Goal: Information Seeking & Learning: Learn about a topic

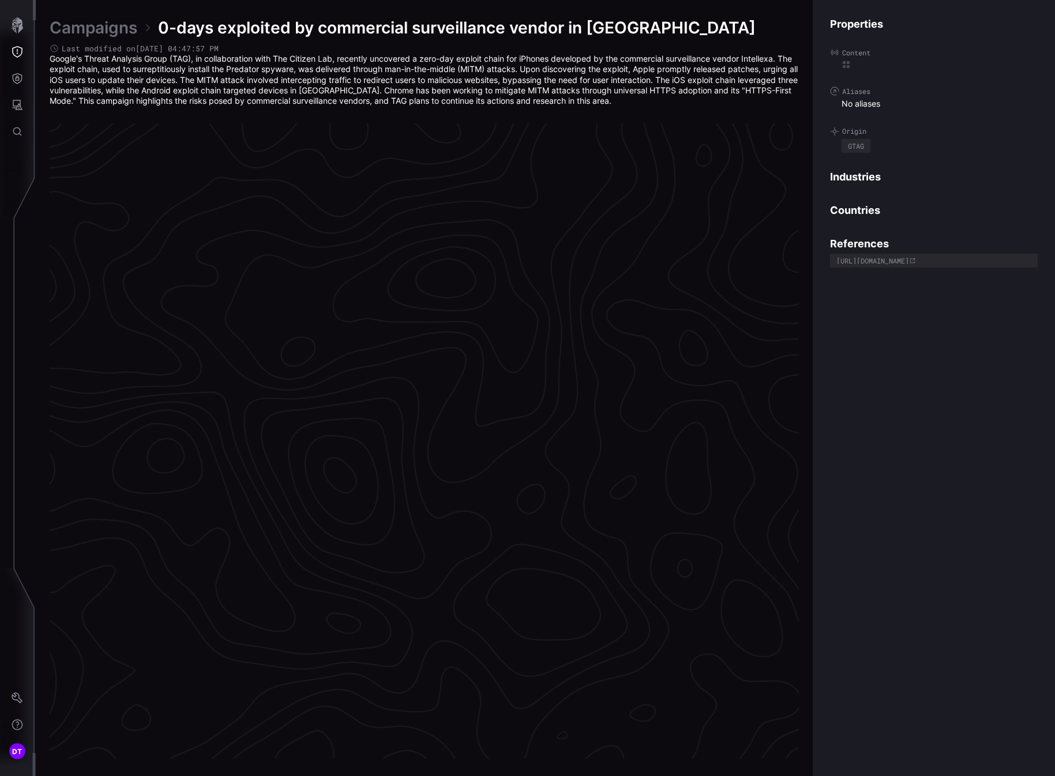
scroll to position [2290, 527]
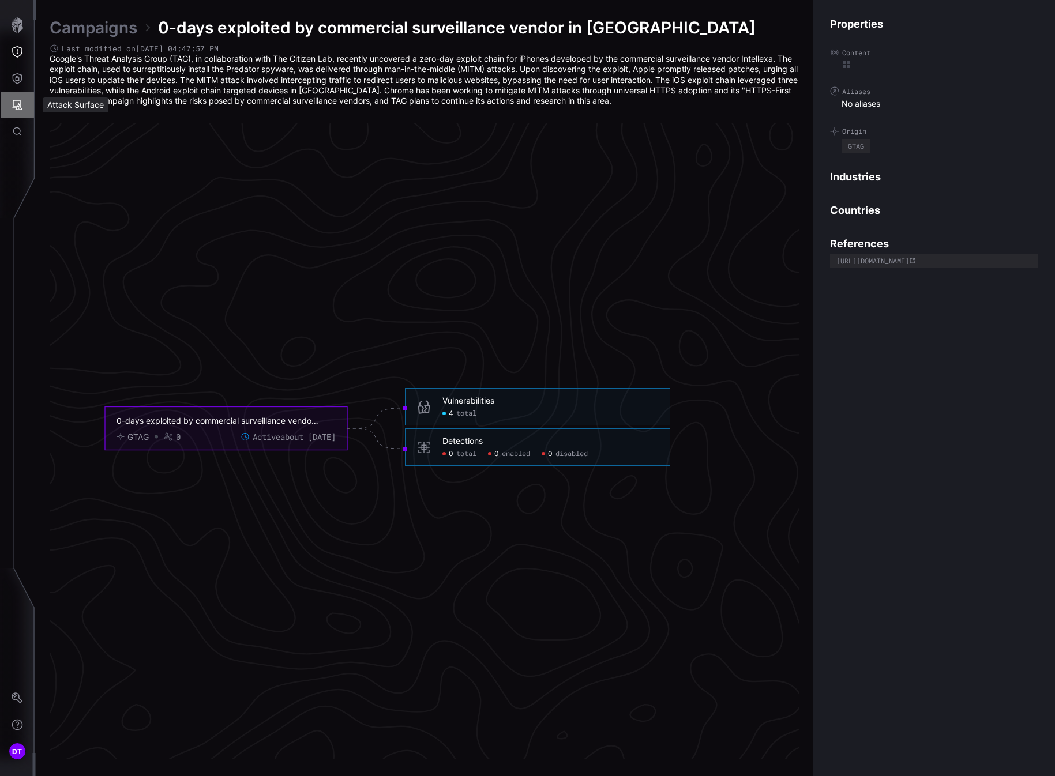
click at [18, 104] on icon "Attack Surface" at bounding box center [18, 105] width 12 height 12
click at [92, 130] on div "Vulnerabilities" at bounding box center [95, 130] width 61 height 14
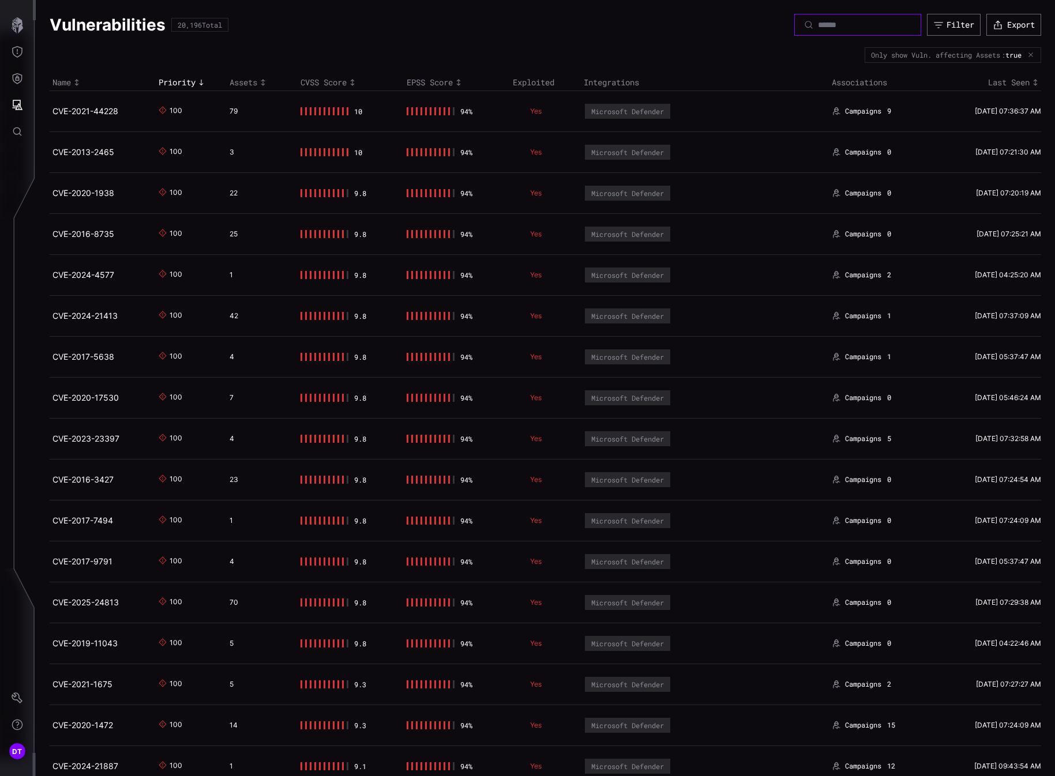
click at [818, 24] on input at bounding box center [858, 25] width 81 height 10
type input "**********"
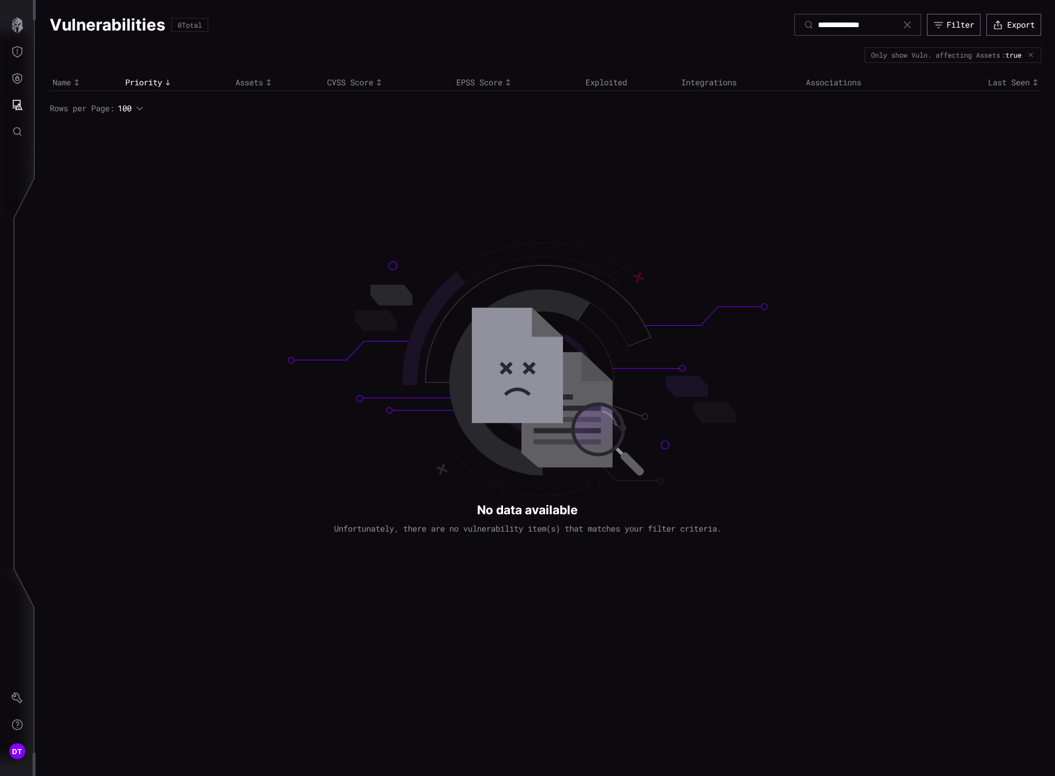
click at [903, 21] on icon at bounding box center [907, 24] width 9 height 9
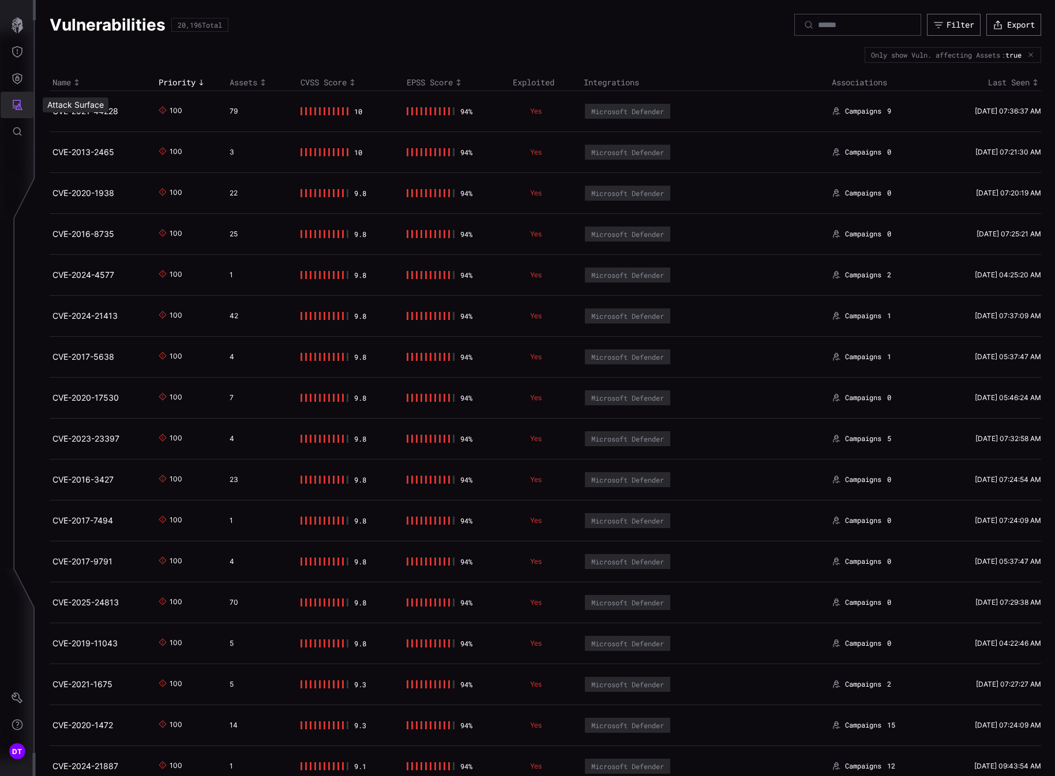
click at [19, 107] on icon "Attack Surface" at bounding box center [18, 105] width 10 height 10
click at [19, 79] on div at bounding box center [527, 388] width 1055 height 776
click at [17, 51] on icon "Threat Exposure" at bounding box center [18, 52] width 12 height 12
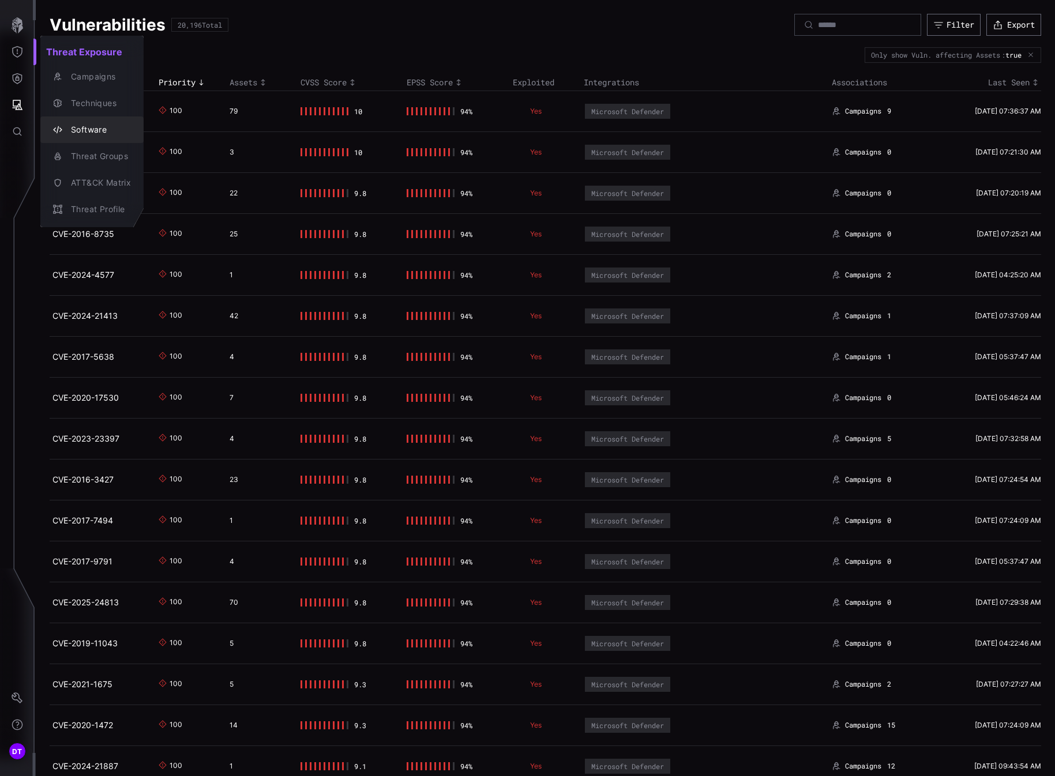
click at [81, 126] on div "Software" at bounding box center [98, 130] width 66 height 14
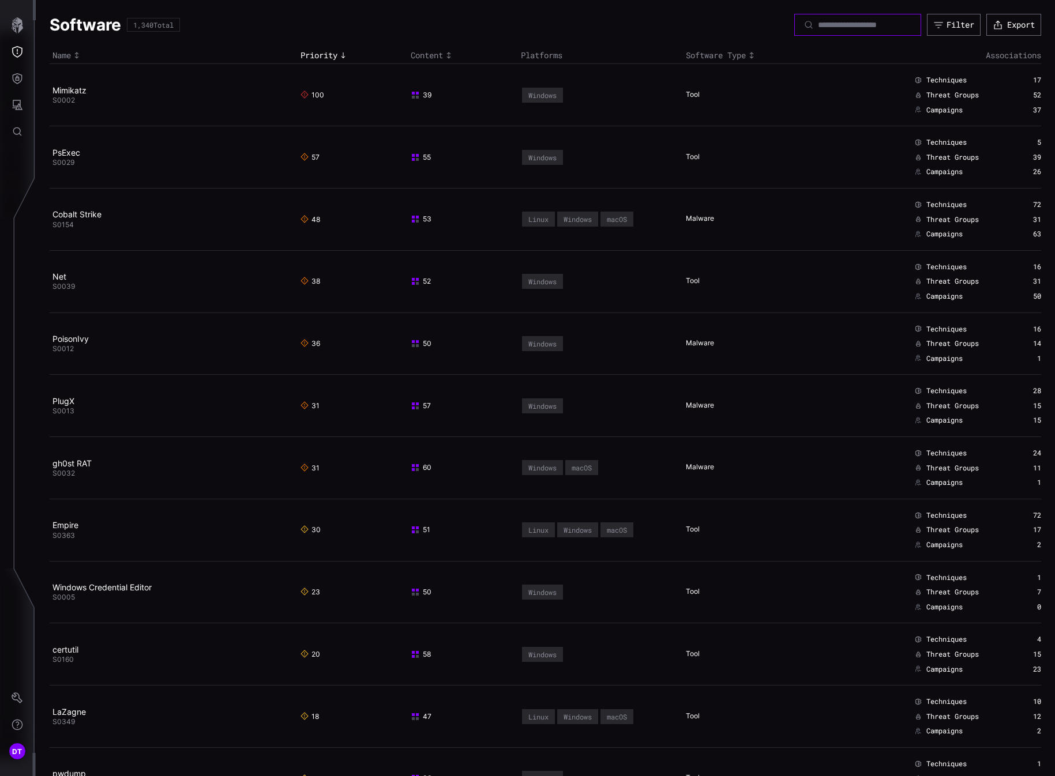
click at [818, 25] on input at bounding box center [858, 25] width 81 height 10
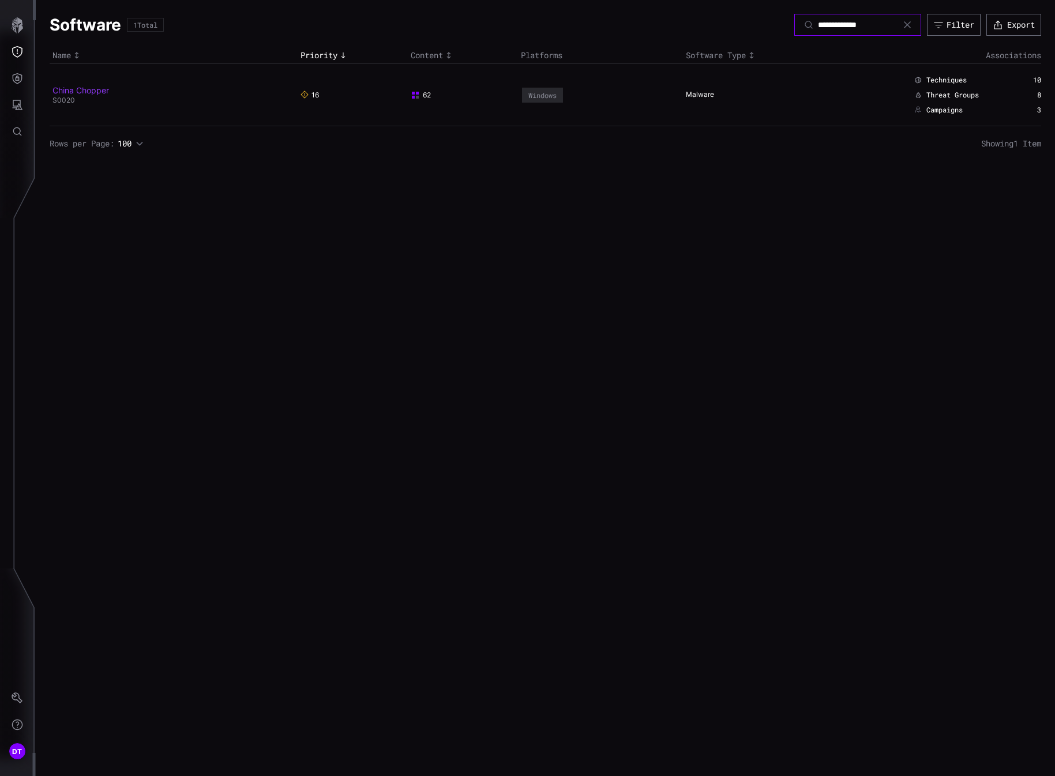
type input "**********"
click at [73, 88] on link "China Chopper" at bounding box center [80, 90] width 57 height 10
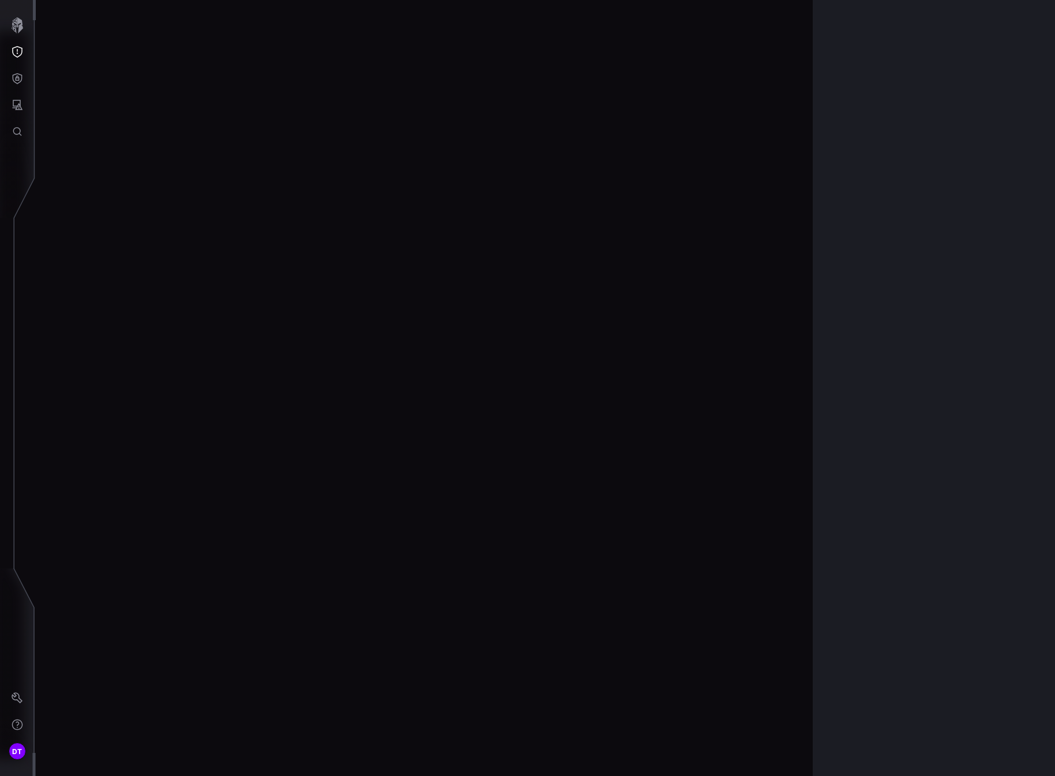
scroll to position [2285, 495]
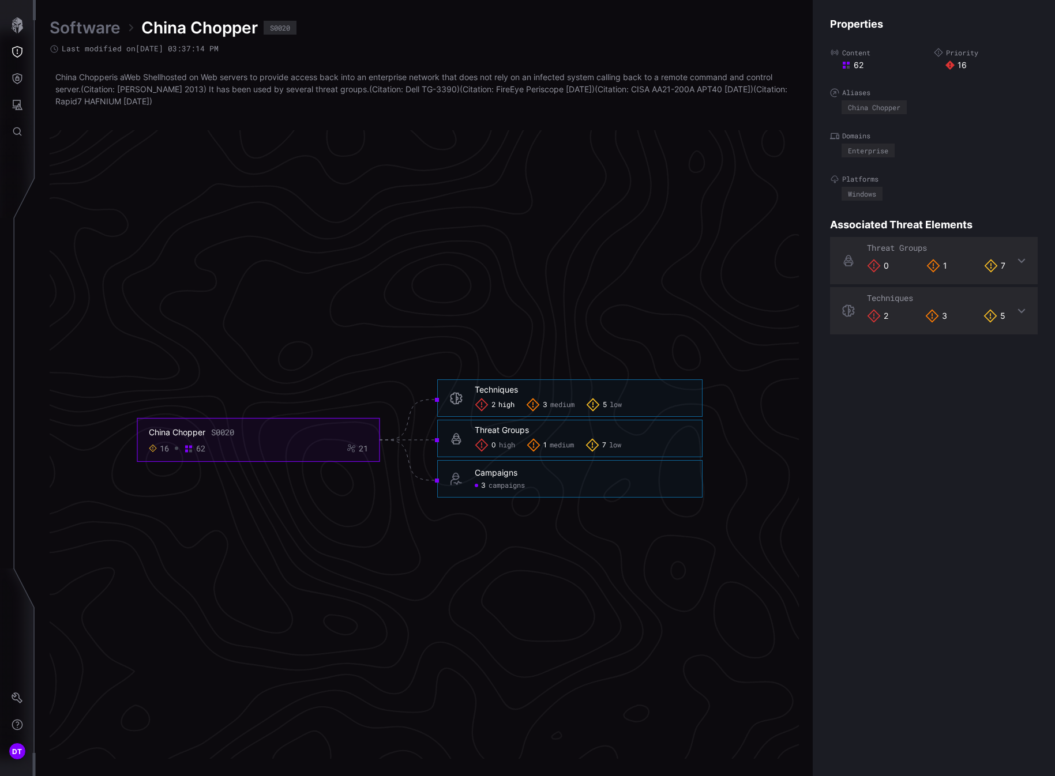
click at [503, 404] on span "high" at bounding box center [506, 405] width 16 height 9
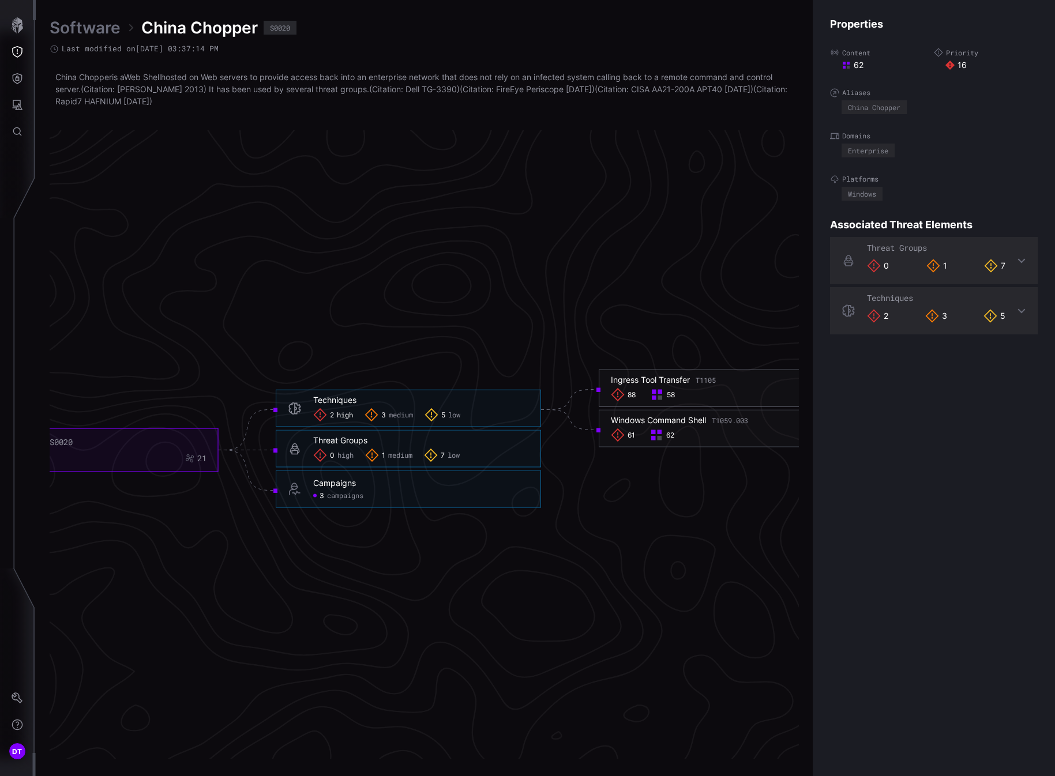
click at [631, 394] on span "88" at bounding box center [631, 394] width 8 height 9
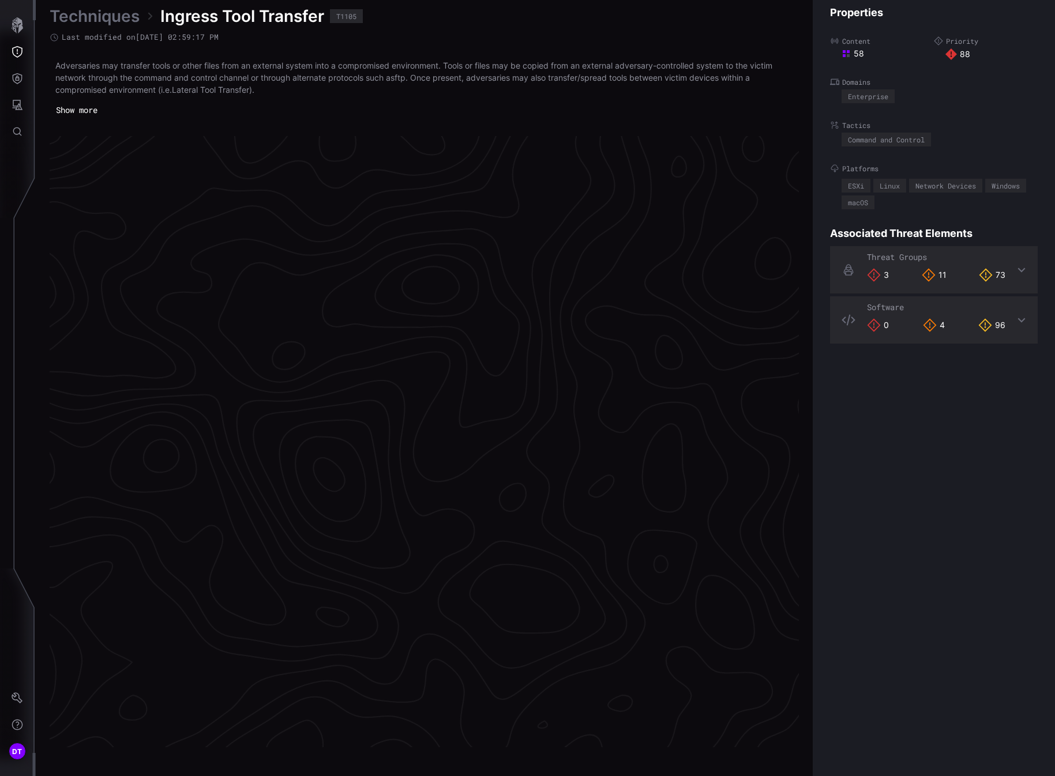
scroll to position [2294, 495]
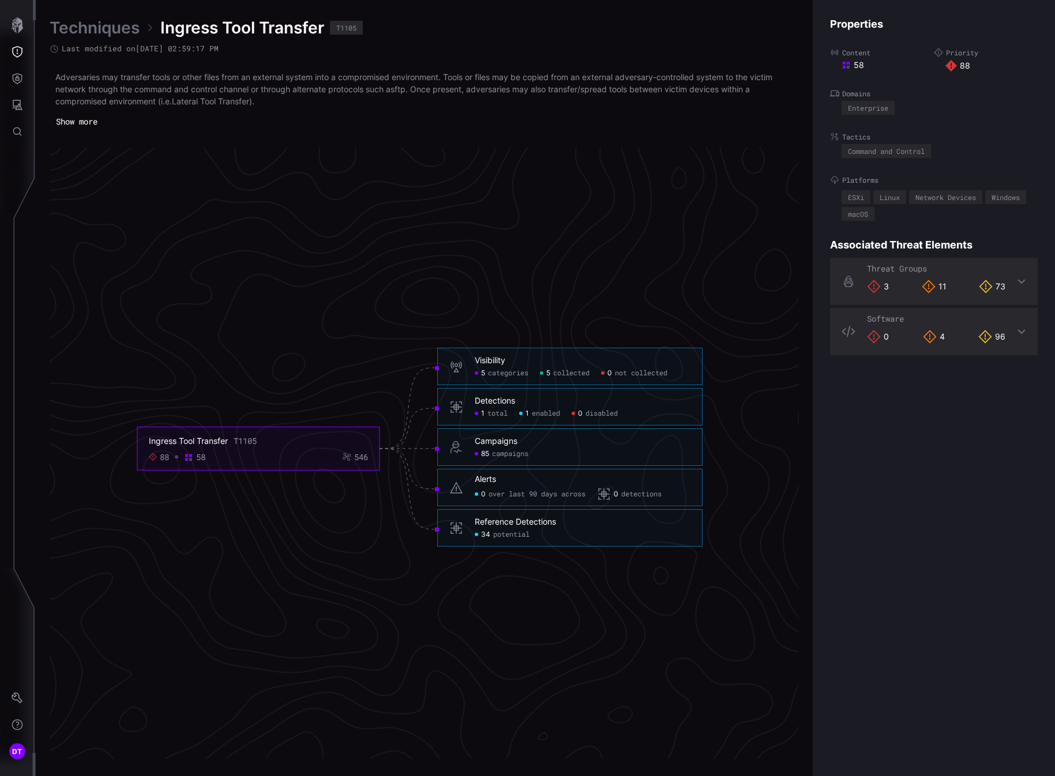
click at [490, 412] on span "total" at bounding box center [497, 413] width 20 height 9
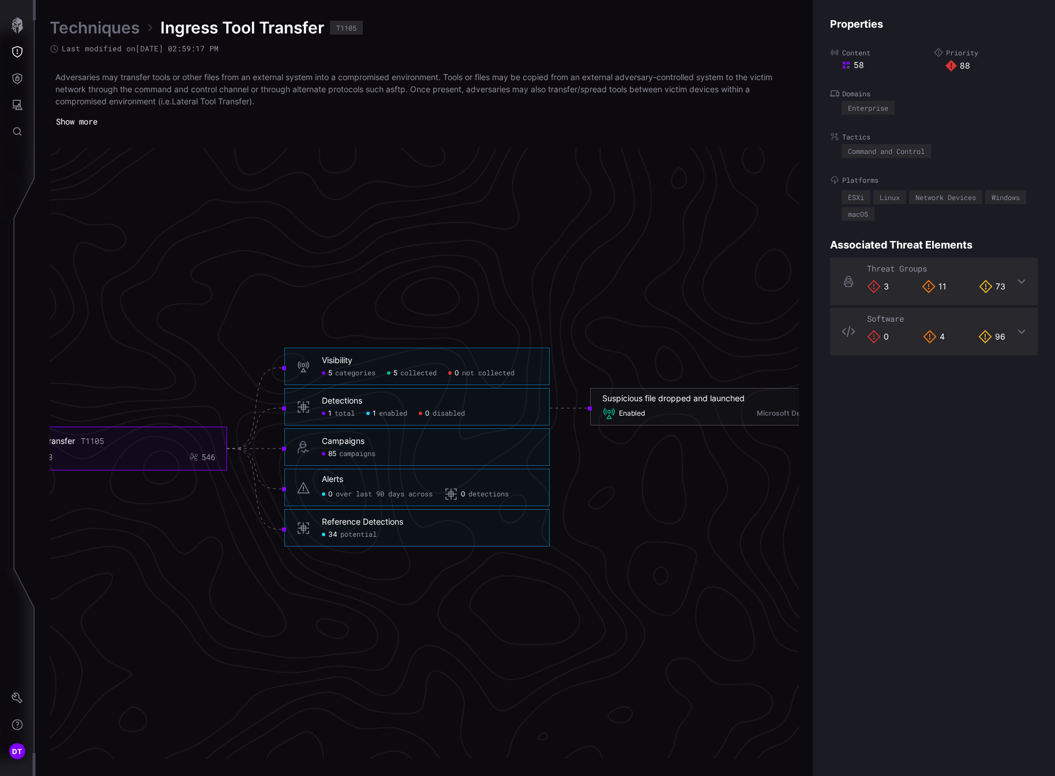
click at [351, 377] on span "categories" at bounding box center [355, 373] width 40 height 9
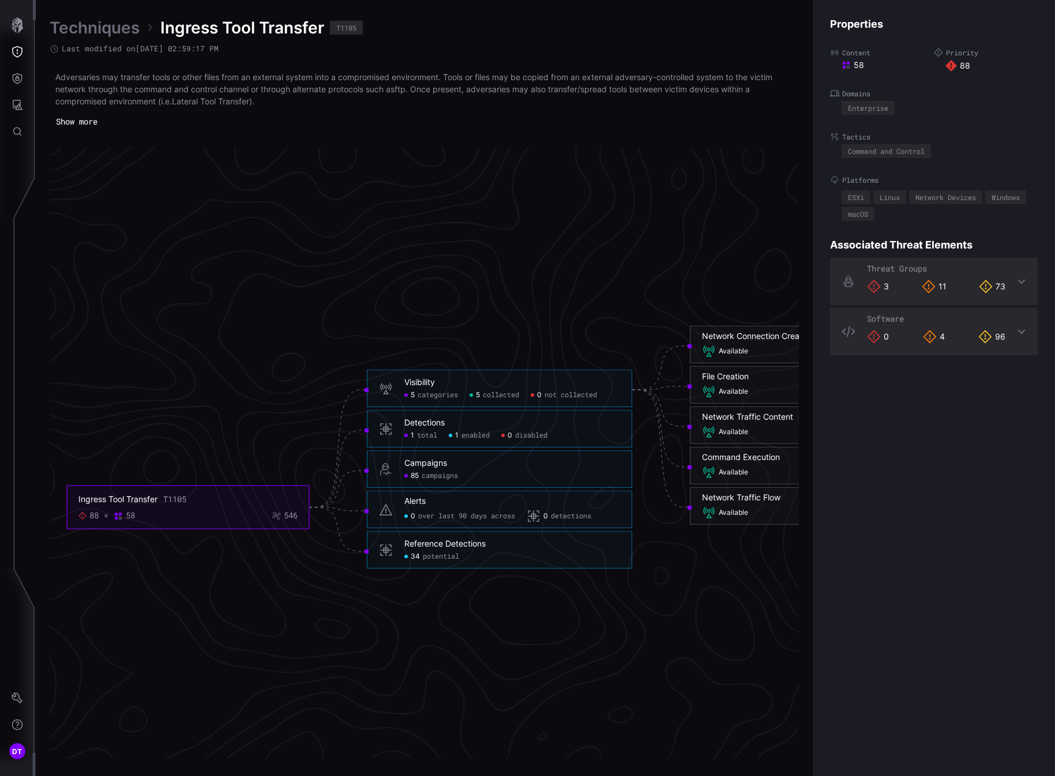
scroll to position [2294, 412]
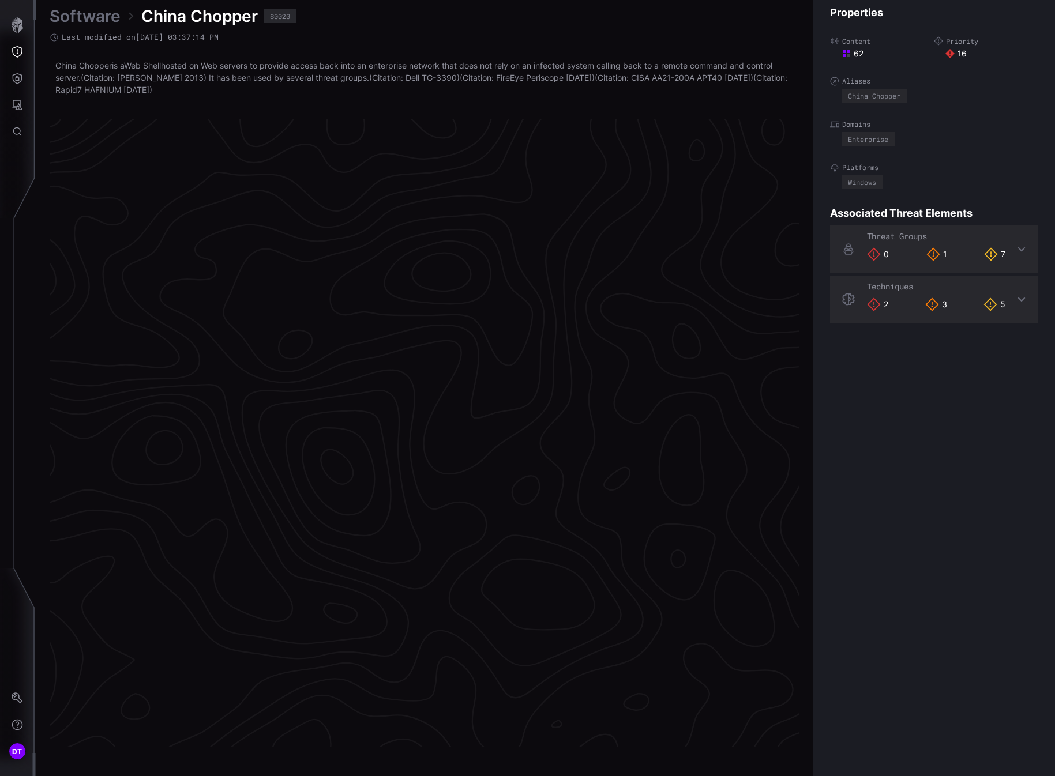
scroll to position [2285, 495]
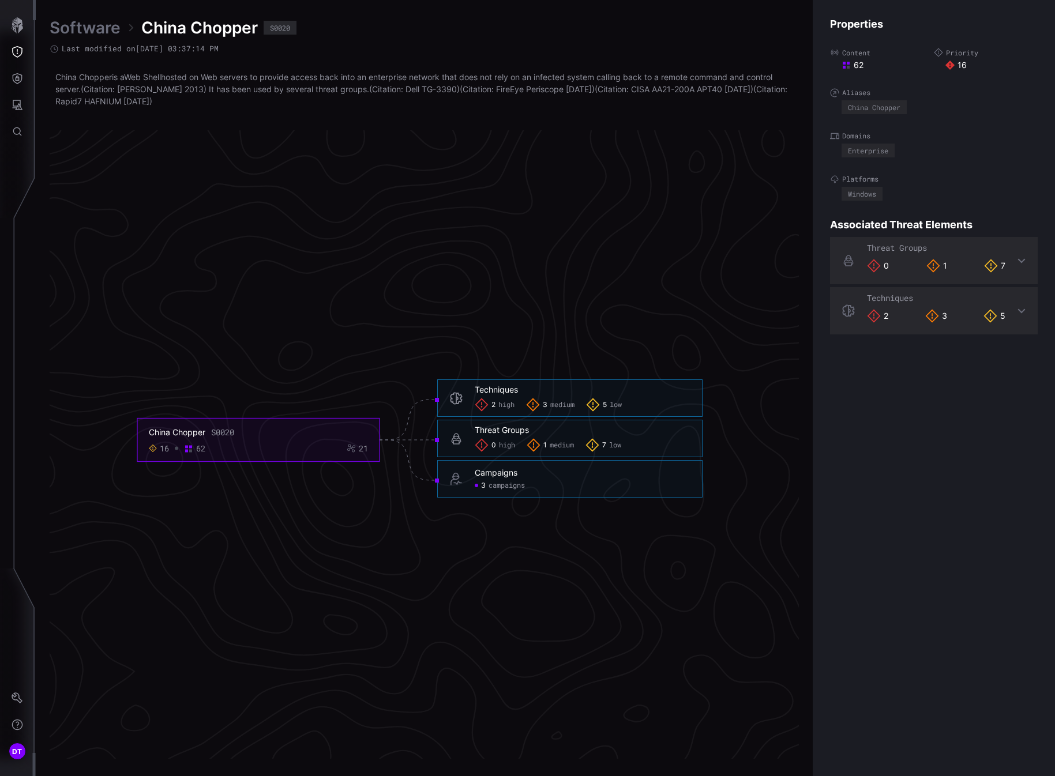
click at [495, 404] on span "2" at bounding box center [493, 405] width 4 height 9
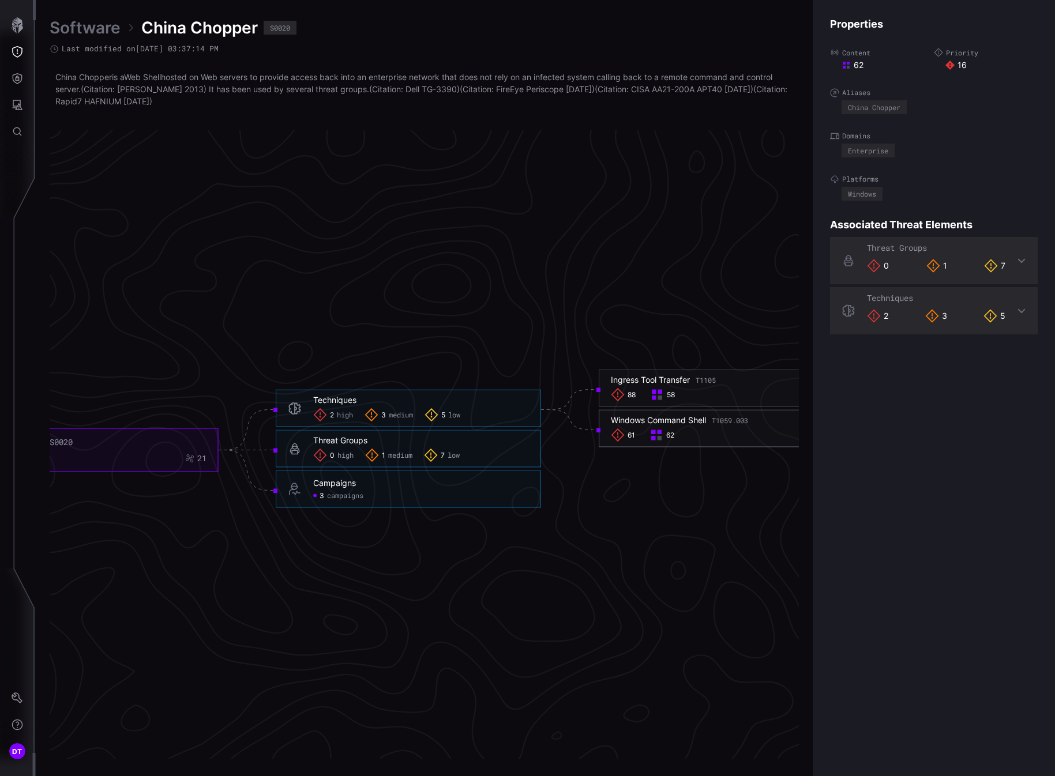
click at [626, 434] on div "61" at bounding box center [624, 435] width 27 height 14
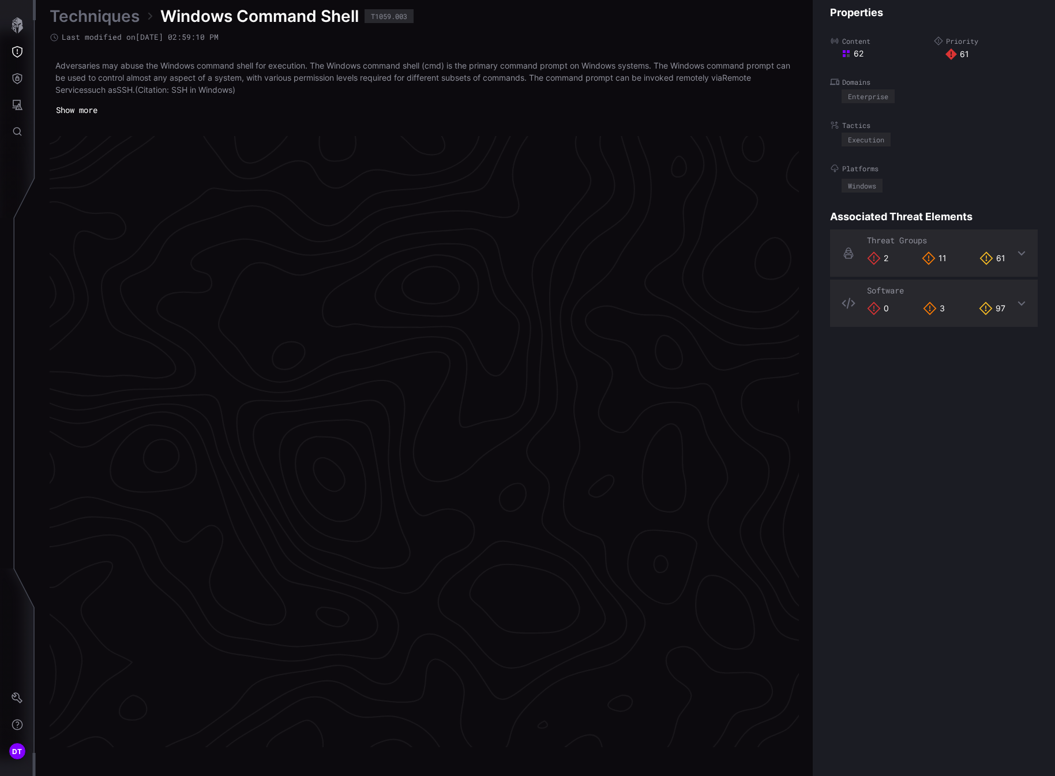
scroll to position [2294, 495]
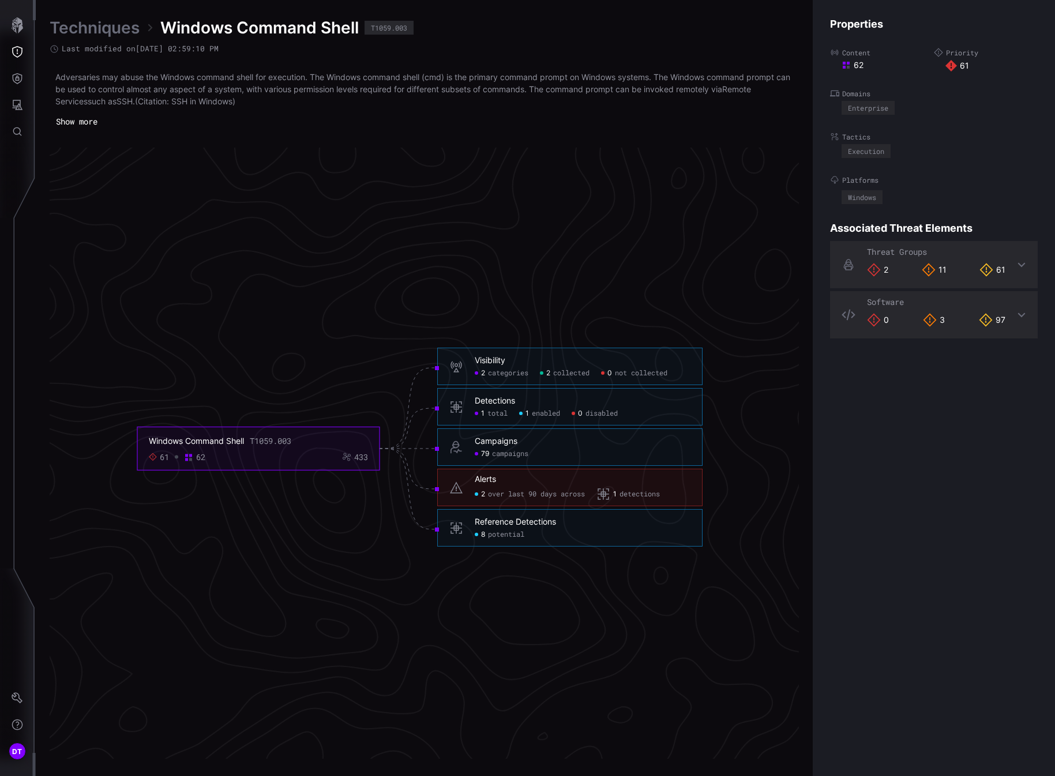
click at [496, 495] on span "over last 90 days across" at bounding box center [536, 494] width 97 height 9
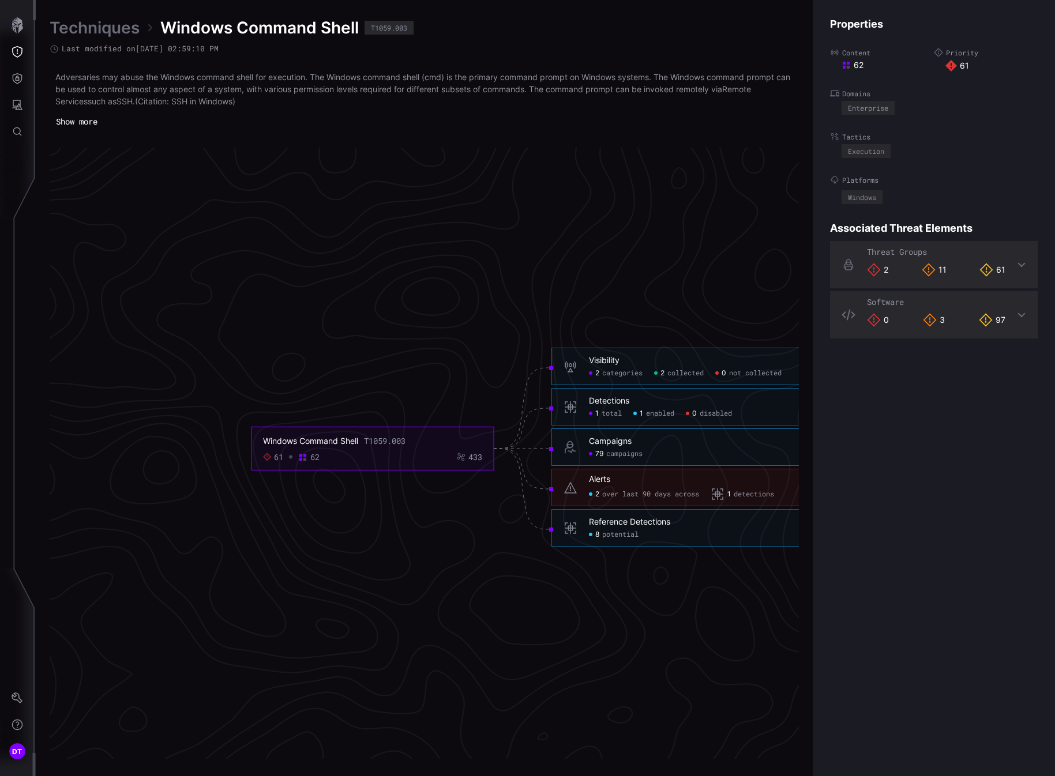
scroll to position [2294, 227]
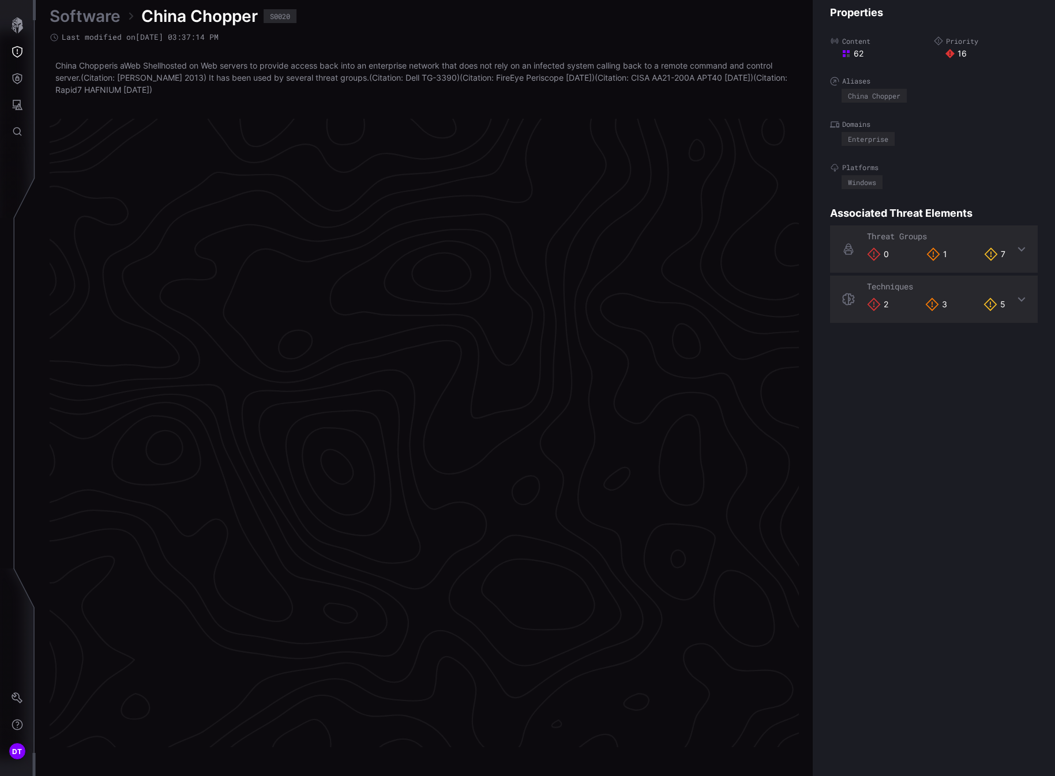
scroll to position [2285, 495]
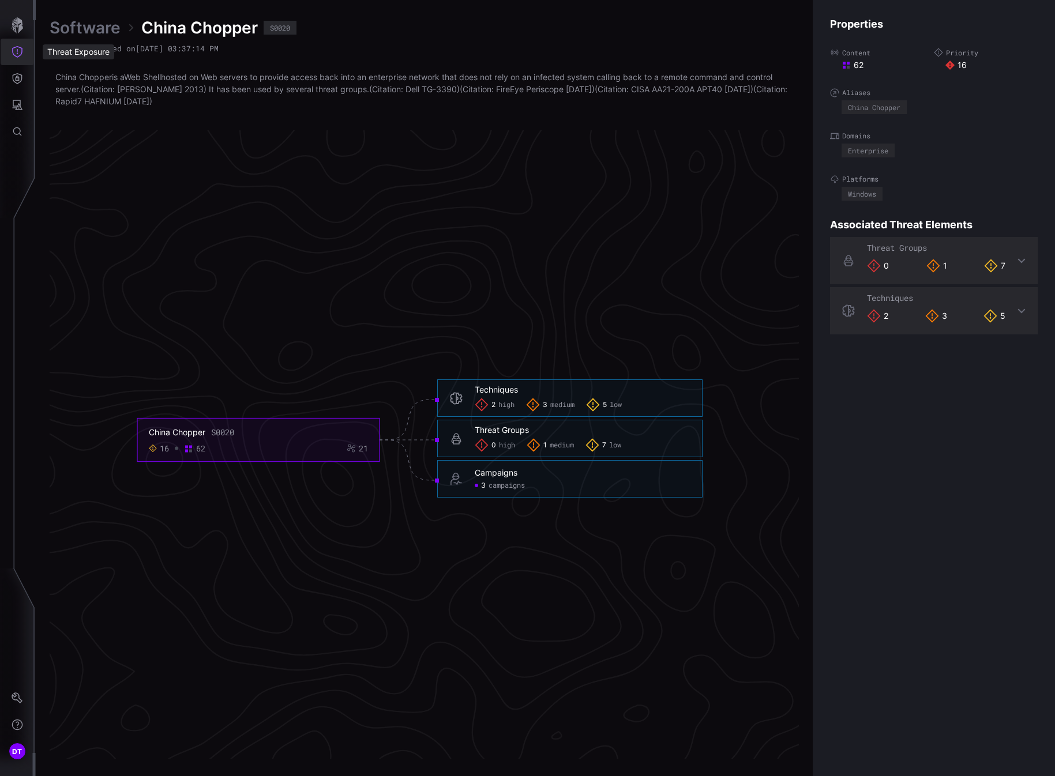
click at [20, 50] on icon "Threat Exposure" at bounding box center [18, 52] width 12 height 12
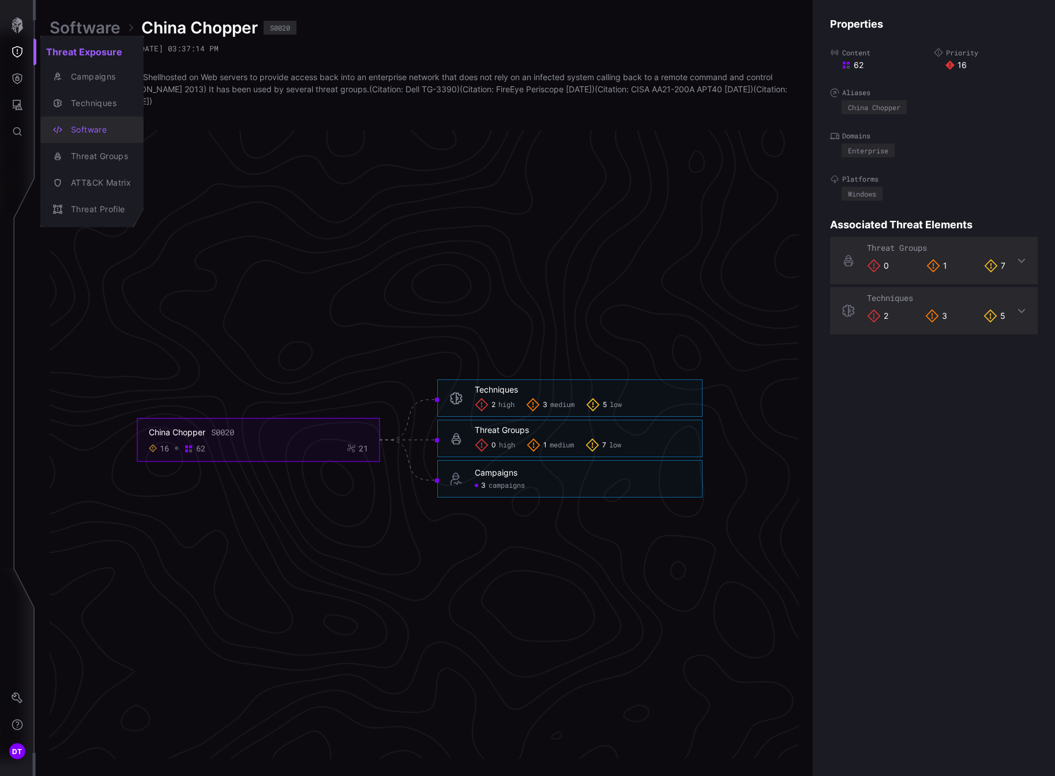
click at [87, 131] on div "Software" at bounding box center [98, 130] width 66 height 14
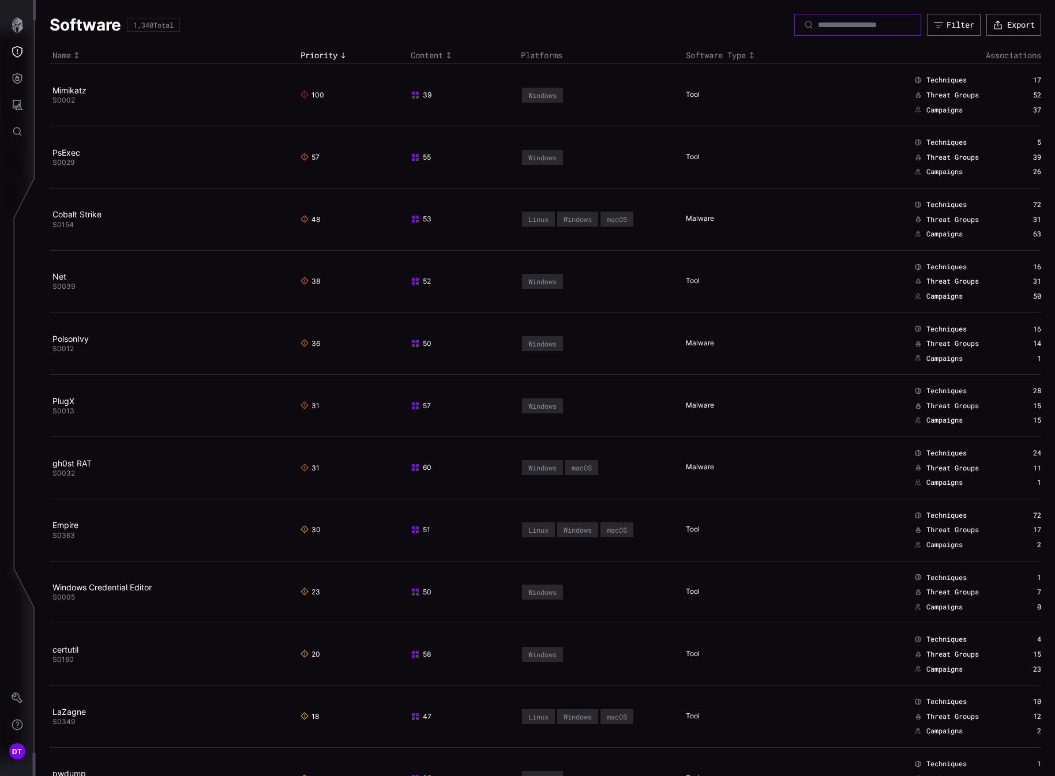
click at [818, 27] on input at bounding box center [858, 25] width 81 height 10
type input "********"
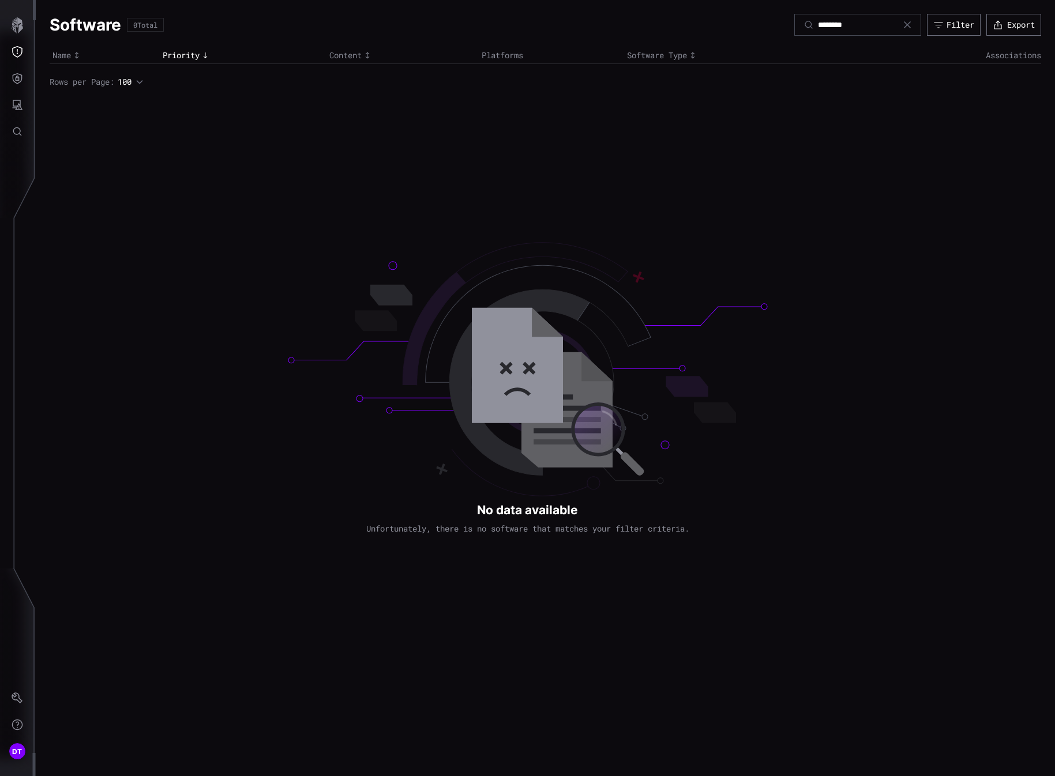
click at [903, 25] on icon at bounding box center [907, 24] width 9 height 9
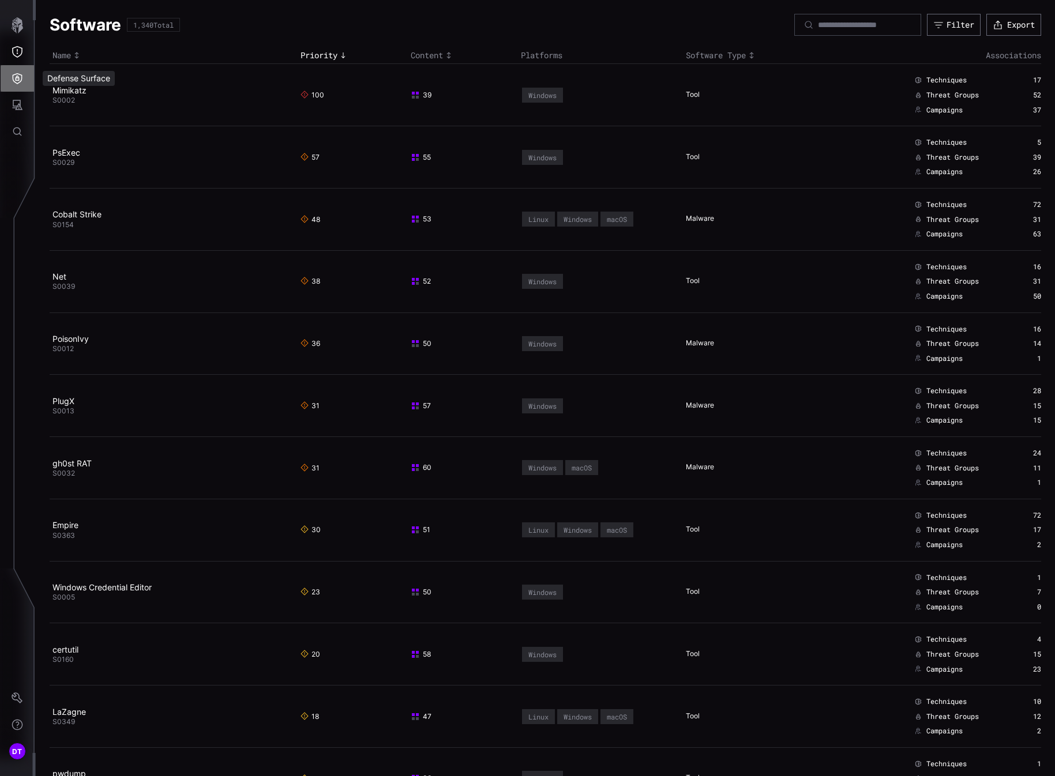
click at [16, 77] on icon "Defense Surface" at bounding box center [18, 79] width 12 height 12
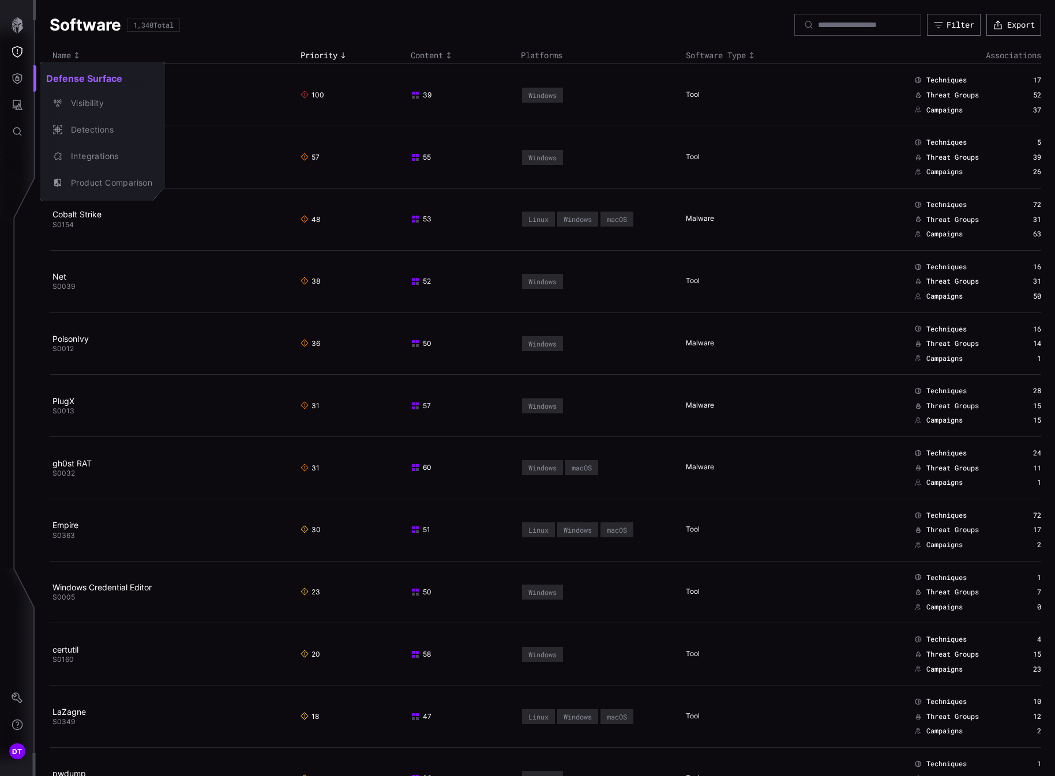
click at [17, 107] on div at bounding box center [527, 388] width 1055 height 776
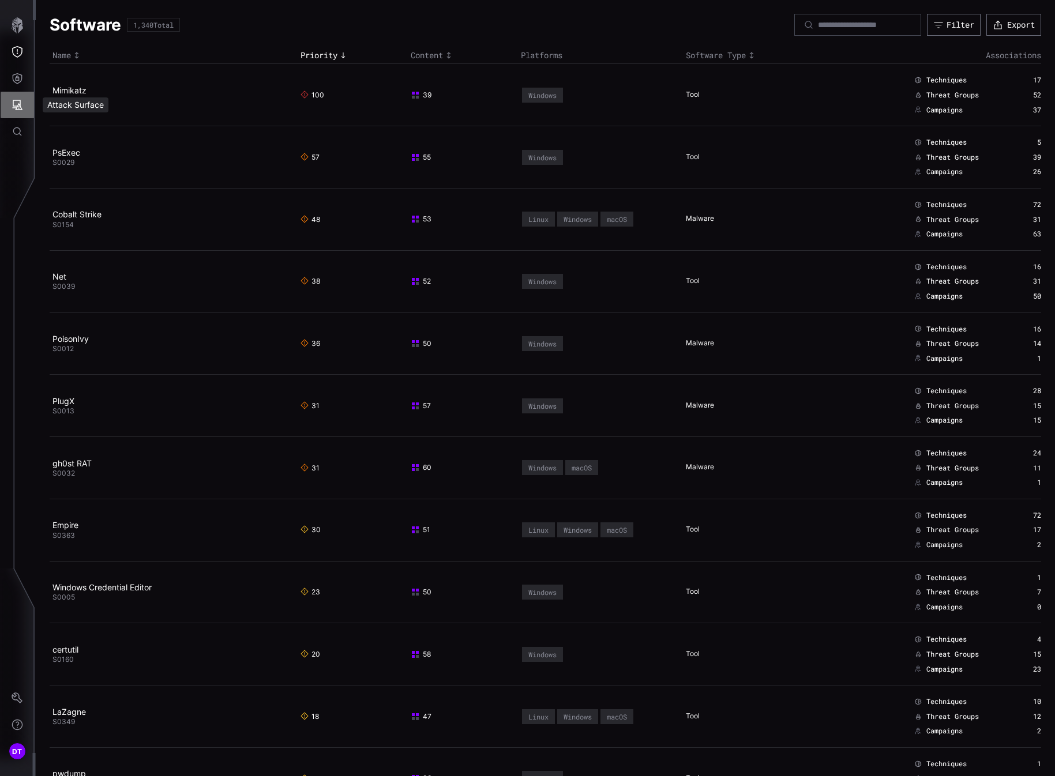
click at [15, 107] on icon "Attack Surface" at bounding box center [18, 105] width 12 height 12
click at [82, 127] on div "Vulnerabilities" at bounding box center [95, 130] width 61 height 14
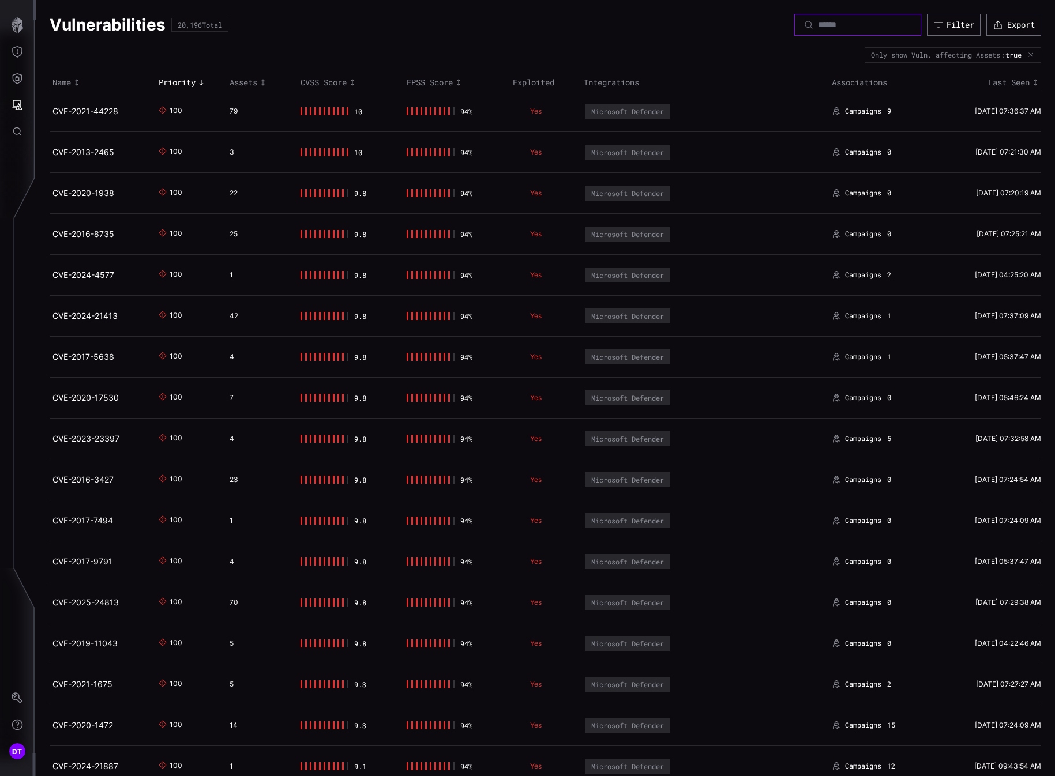
click at [818, 25] on input at bounding box center [858, 25] width 81 height 10
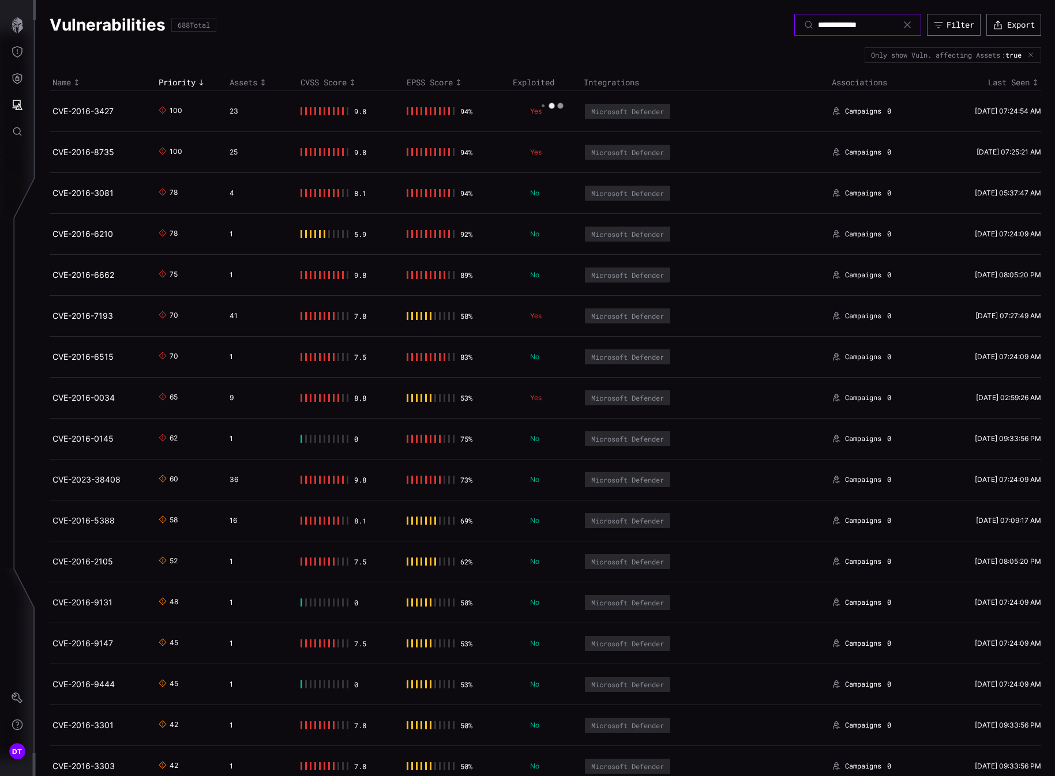
type input "**********"
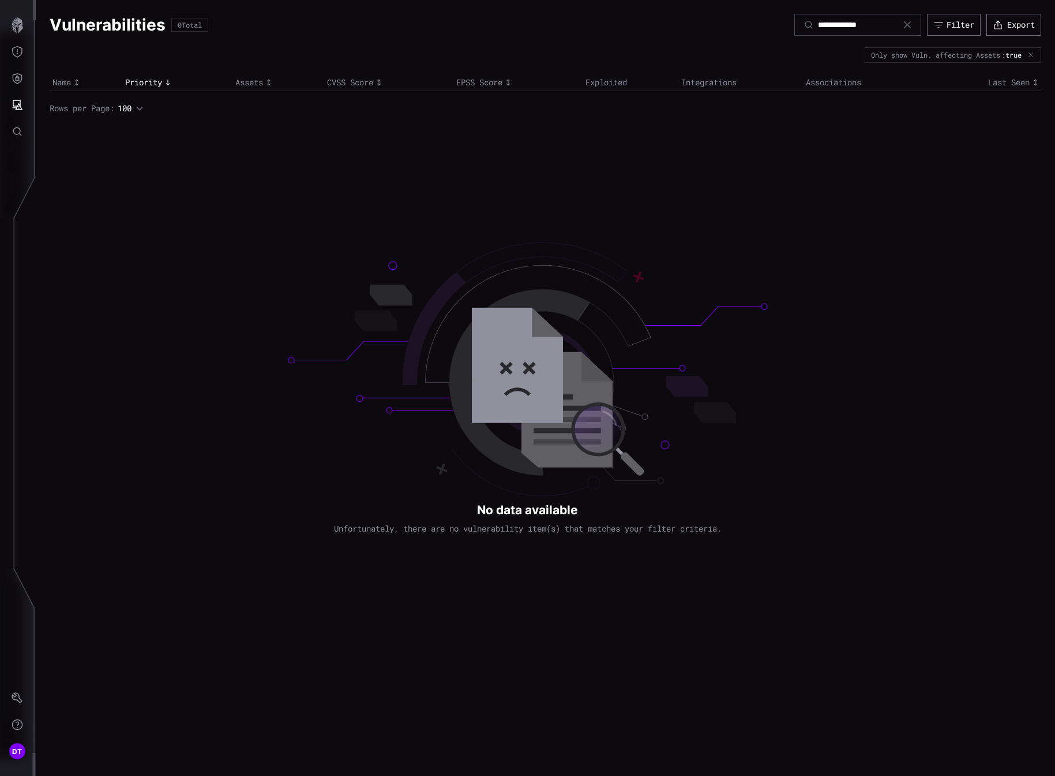
click at [903, 27] on icon at bounding box center [907, 24] width 9 height 9
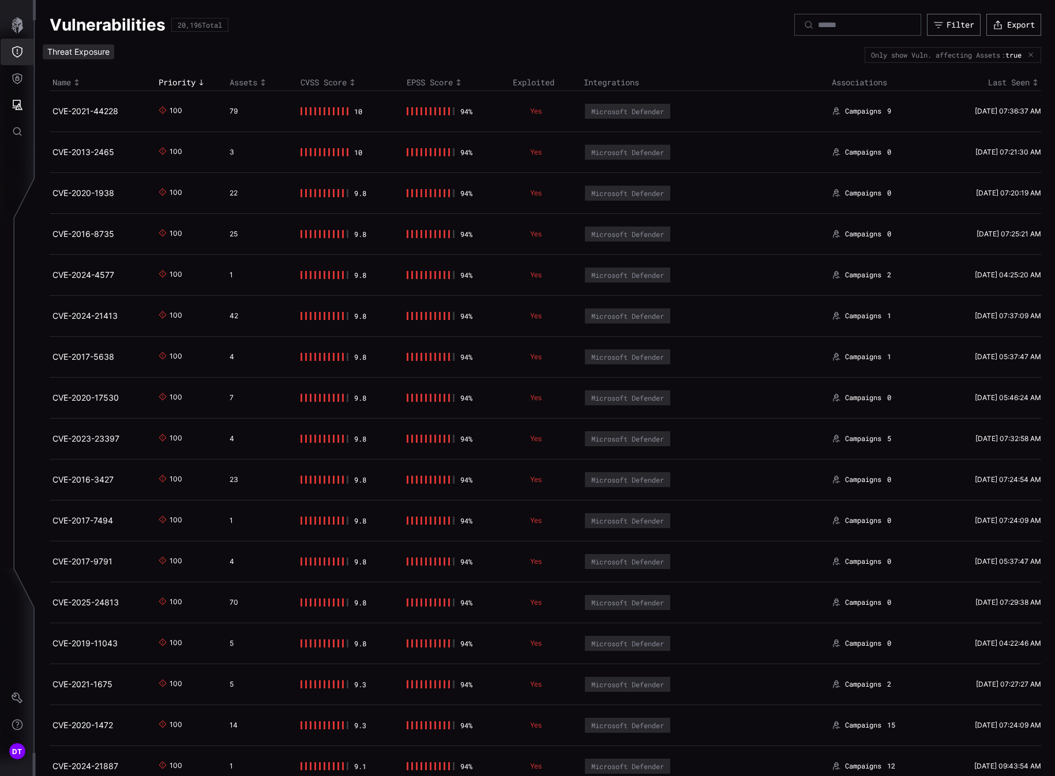
click at [17, 53] on icon "Threat Exposure" at bounding box center [17, 52] width 10 height 12
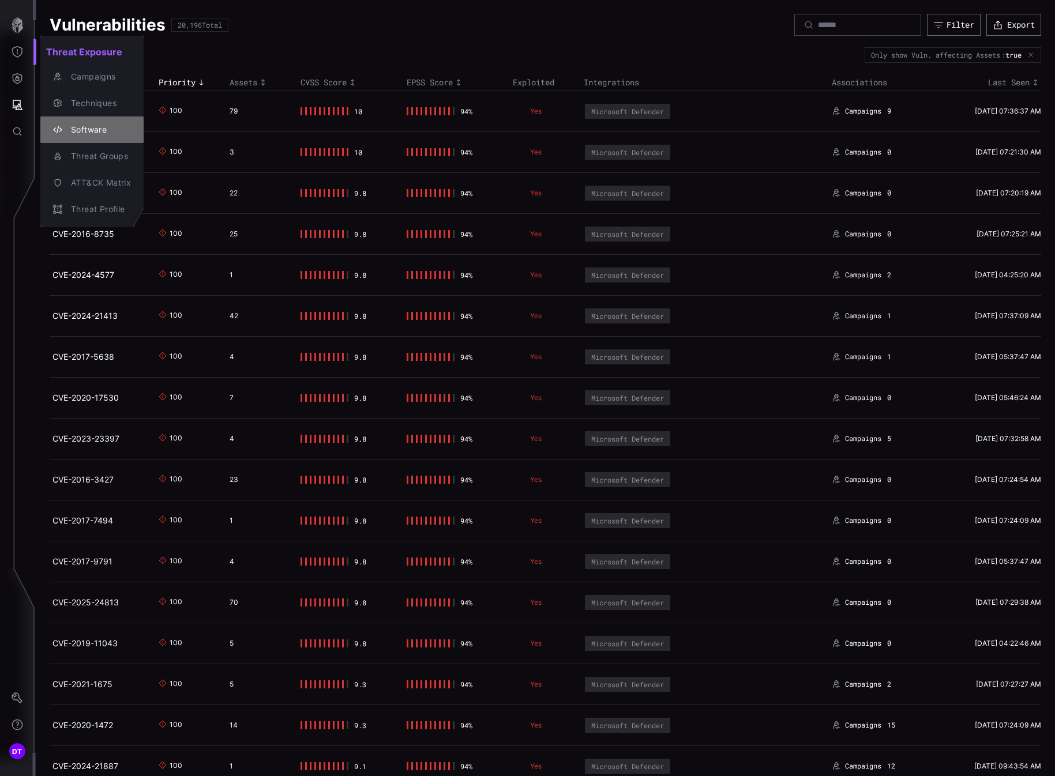
click at [81, 128] on div "Software" at bounding box center [98, 130] width 66 height 14
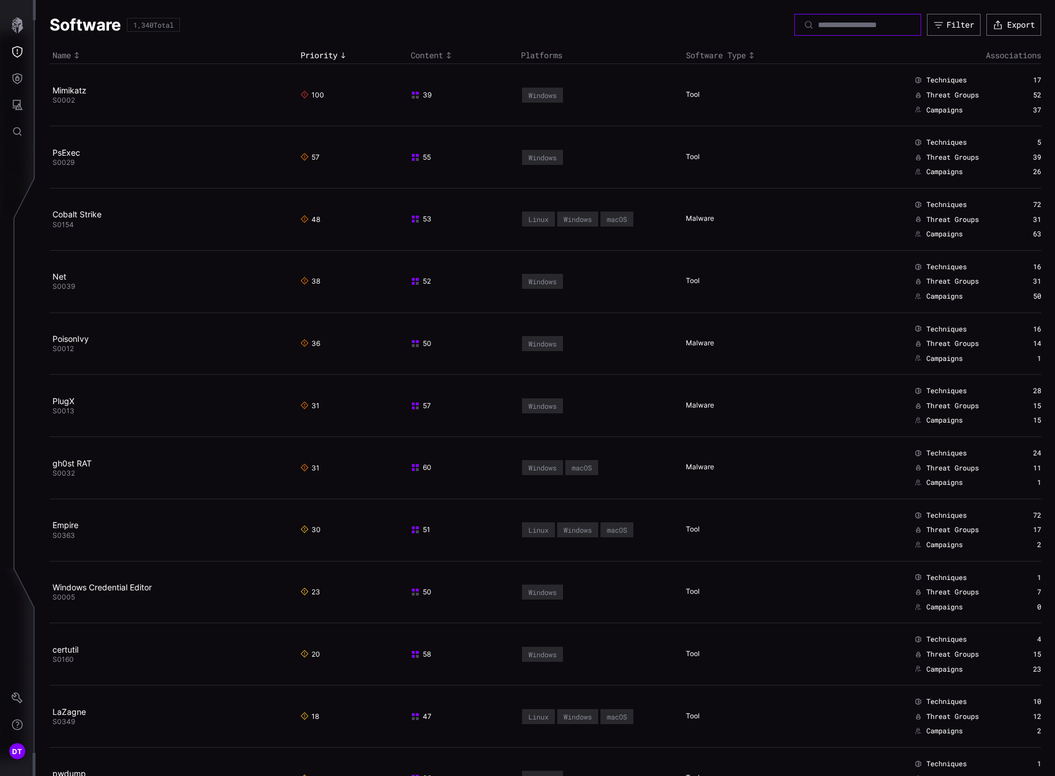
click at [818, 28] on input at bounding box center [858, 25] width 81 height 10
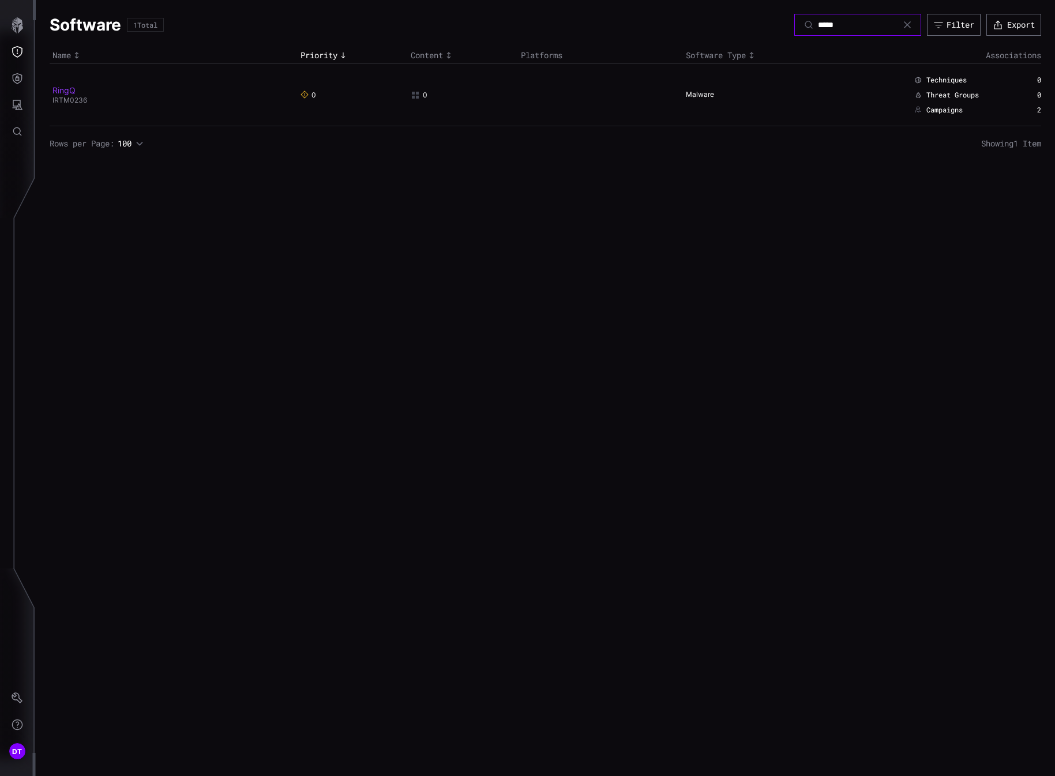
type input "*****"
click at [60, 92] on link "RingQ" at bounding box center [63, 90] width 23 height 10
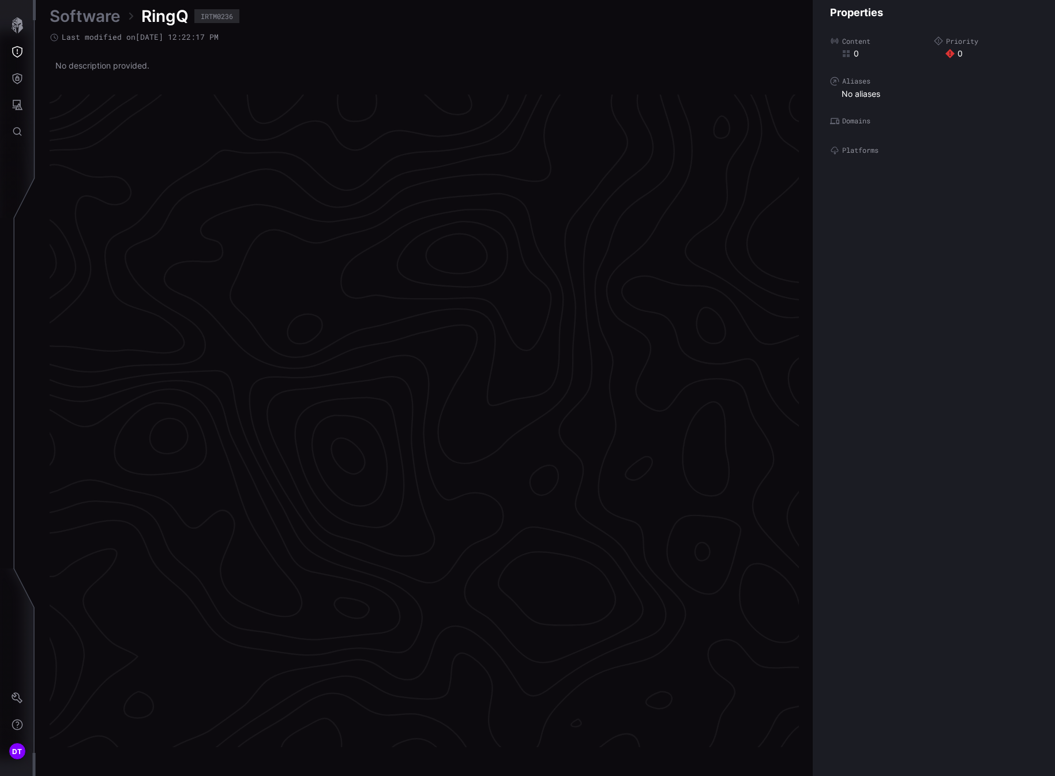
scroll to position [2273, 495]
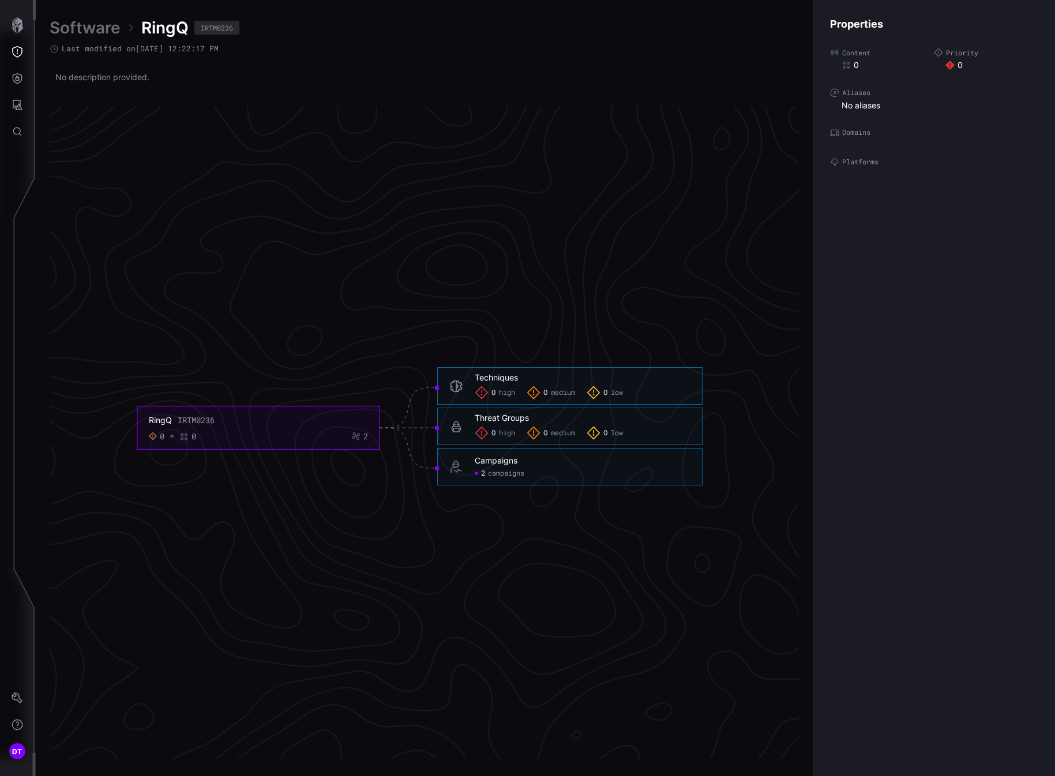
click at [493, 475] on span "campaigns" at bounding box center [506, 473] width 36 height 9
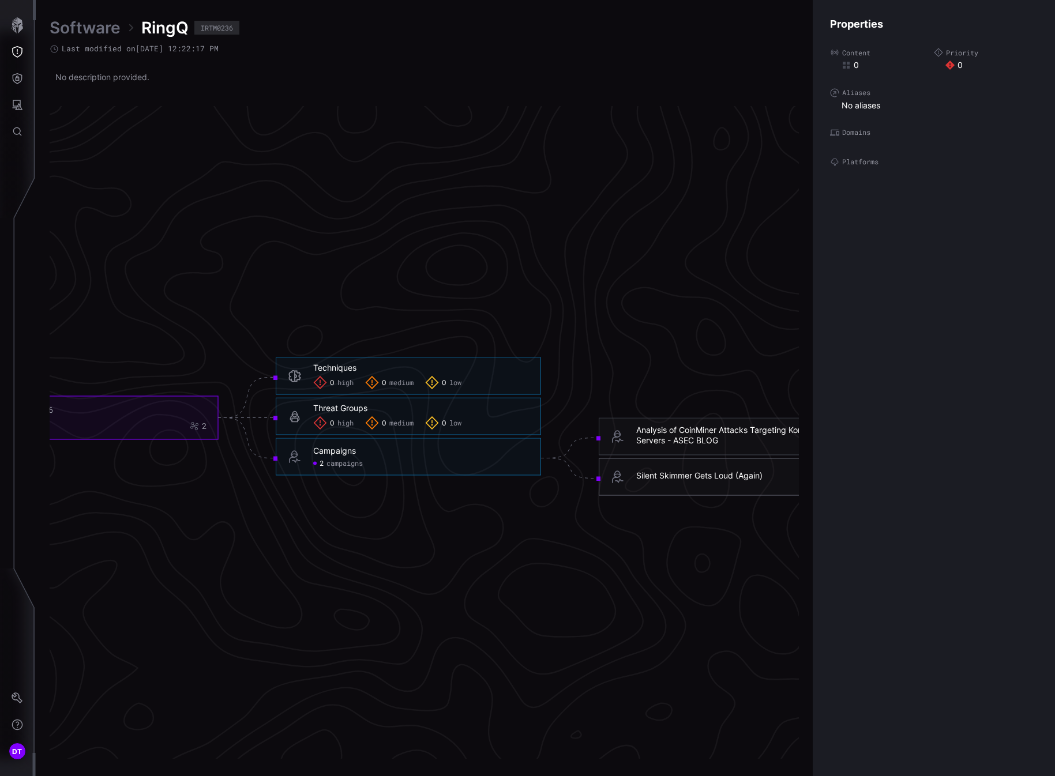
click at [647, 473] on div "Silent Skimmer Gets Loud (Again)" at bounding box center [699, 476] width 126 height 10
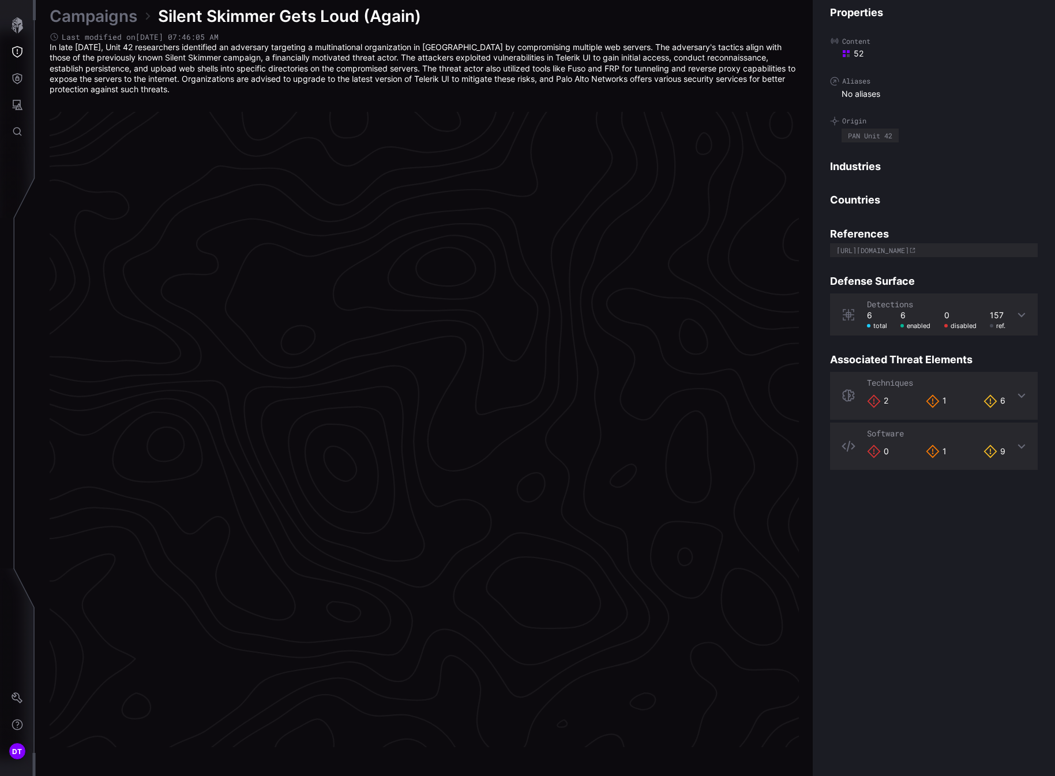
scroll to position [2282, 495]
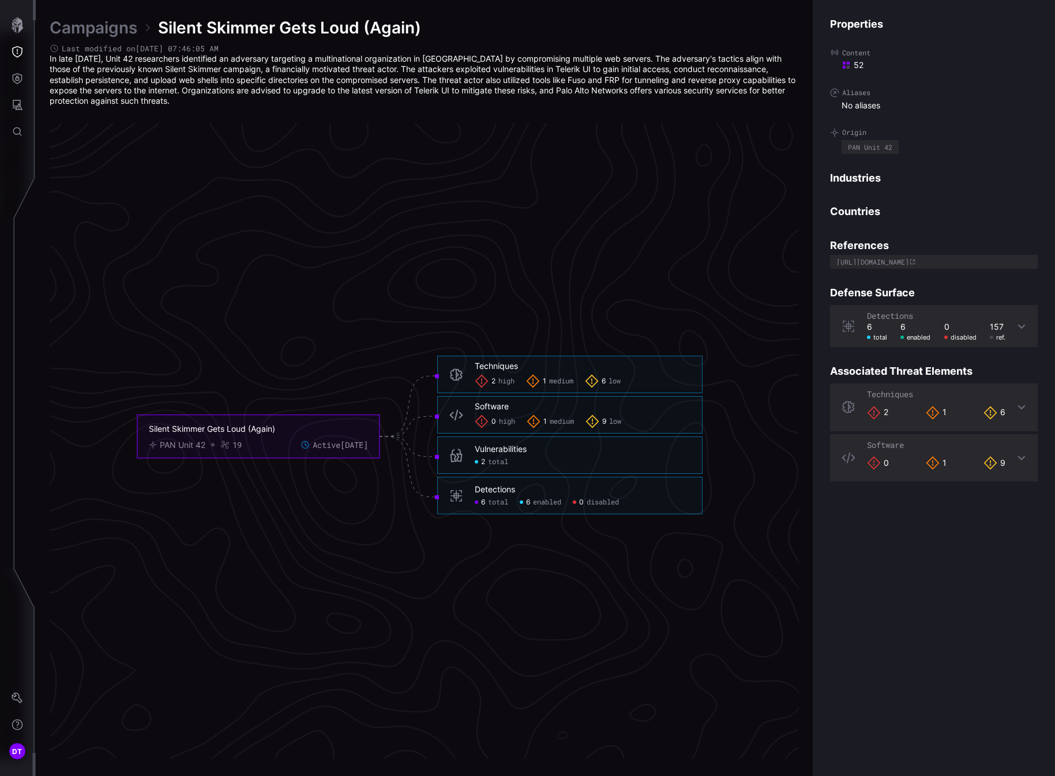
click at [491, 463] on span "total" at bounding box center [498, 462] width 20 height 9
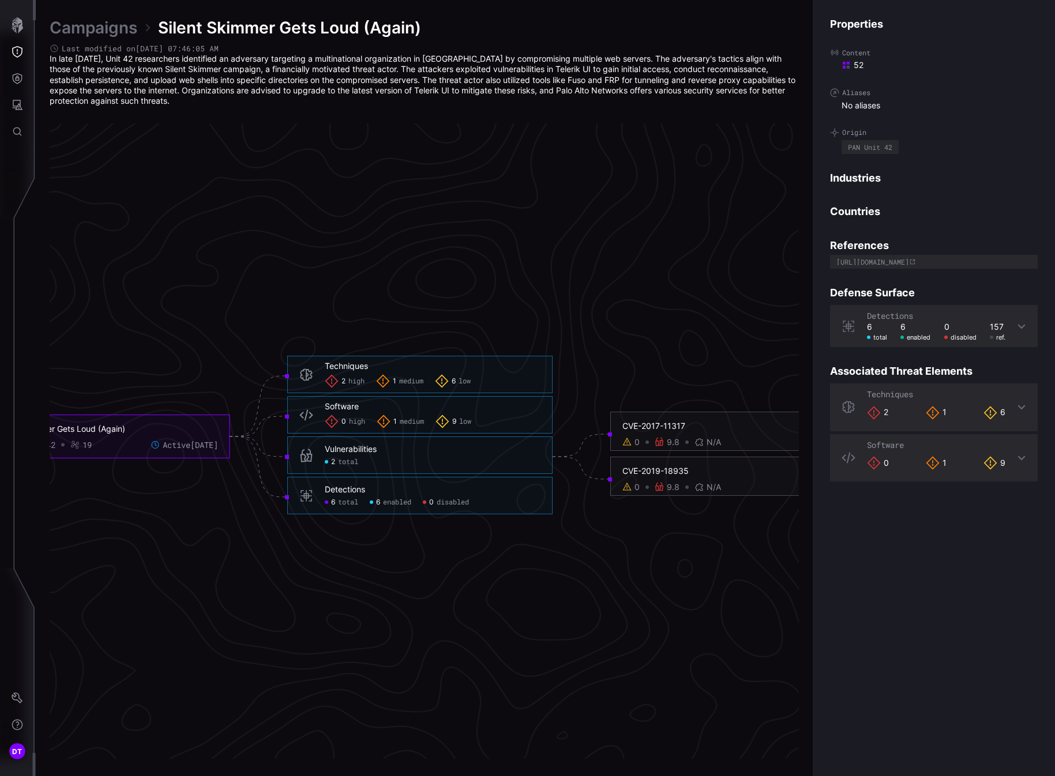
click at [341, 499] on span "total" at bounding box center [348, 502] width 20 height 9
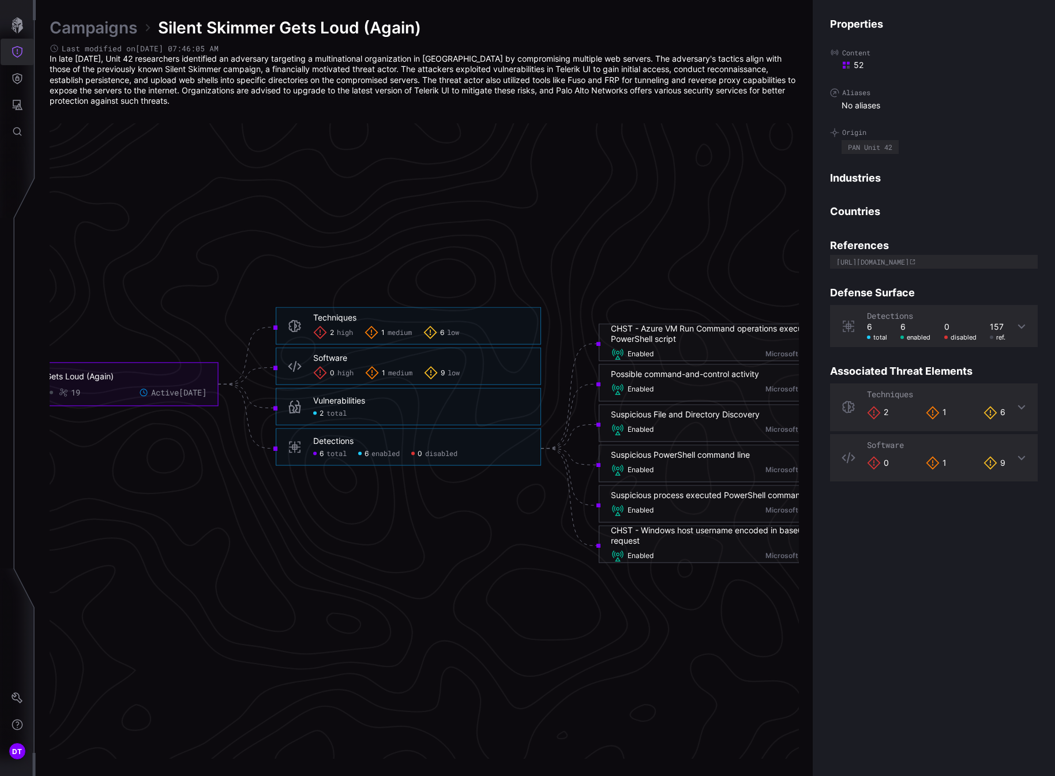
click at [21, 48] on icon "Threat Exposure" at bounding box center [17, 52] width 10 height 12
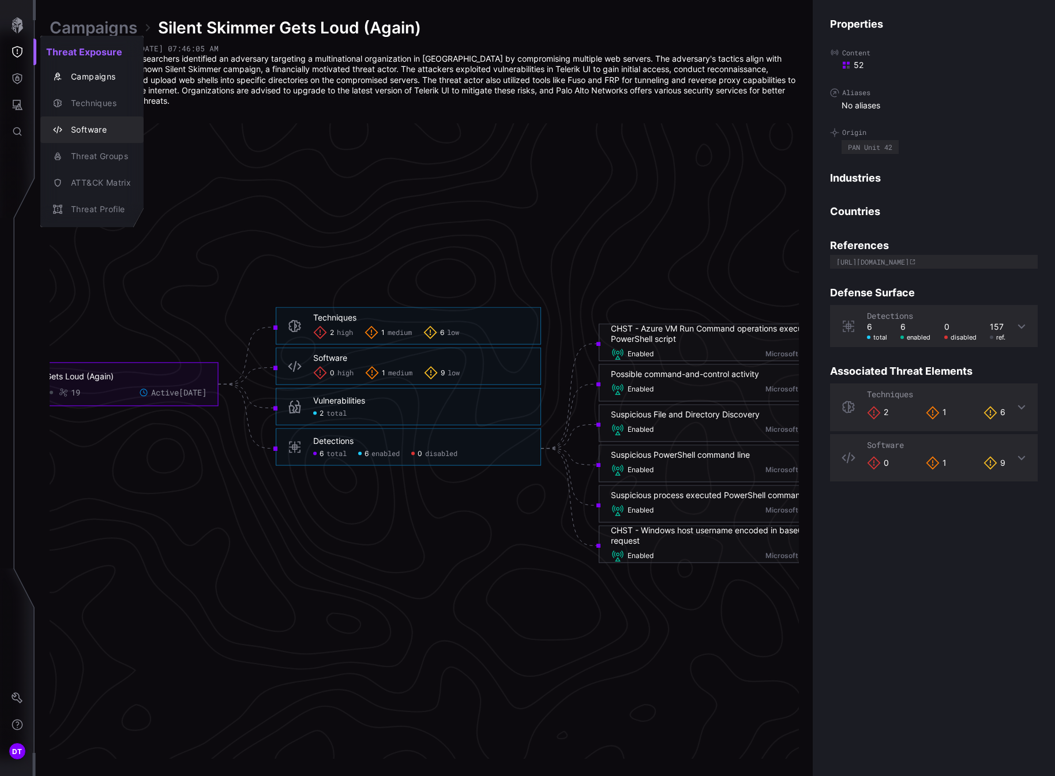
click at [82, 130] on div "Software" at bounding box center [98, 130] width 66 height 14
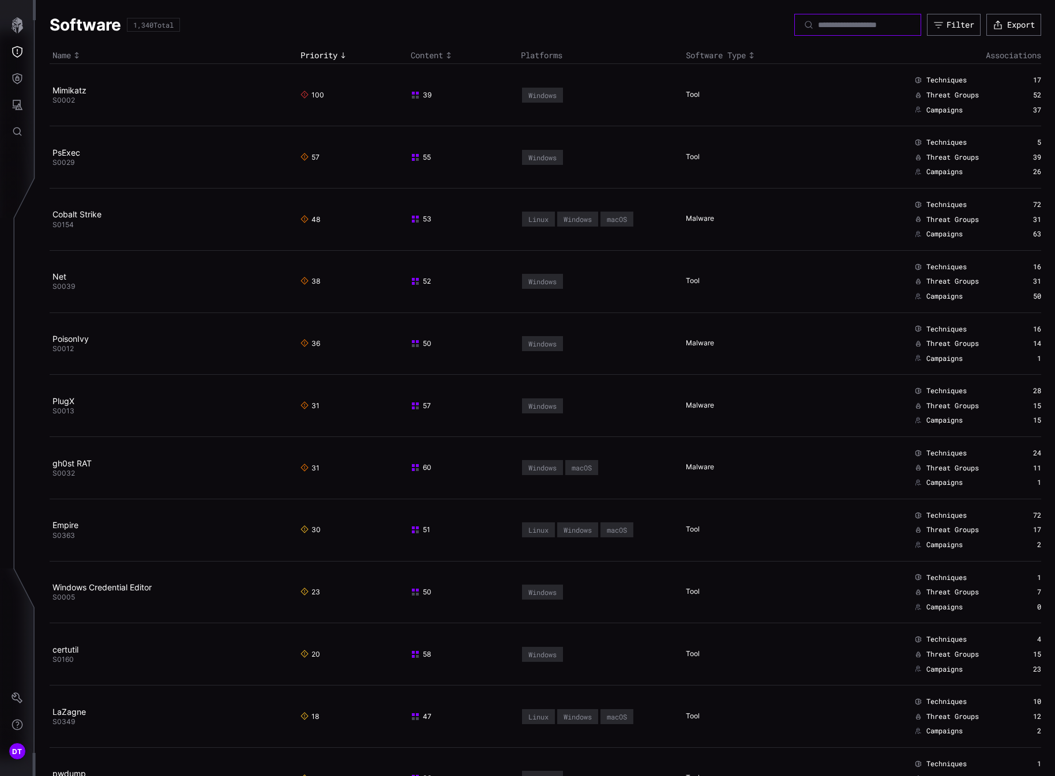
click at [818, 25] on input at bounding box center [858, 25] width 81 height 10
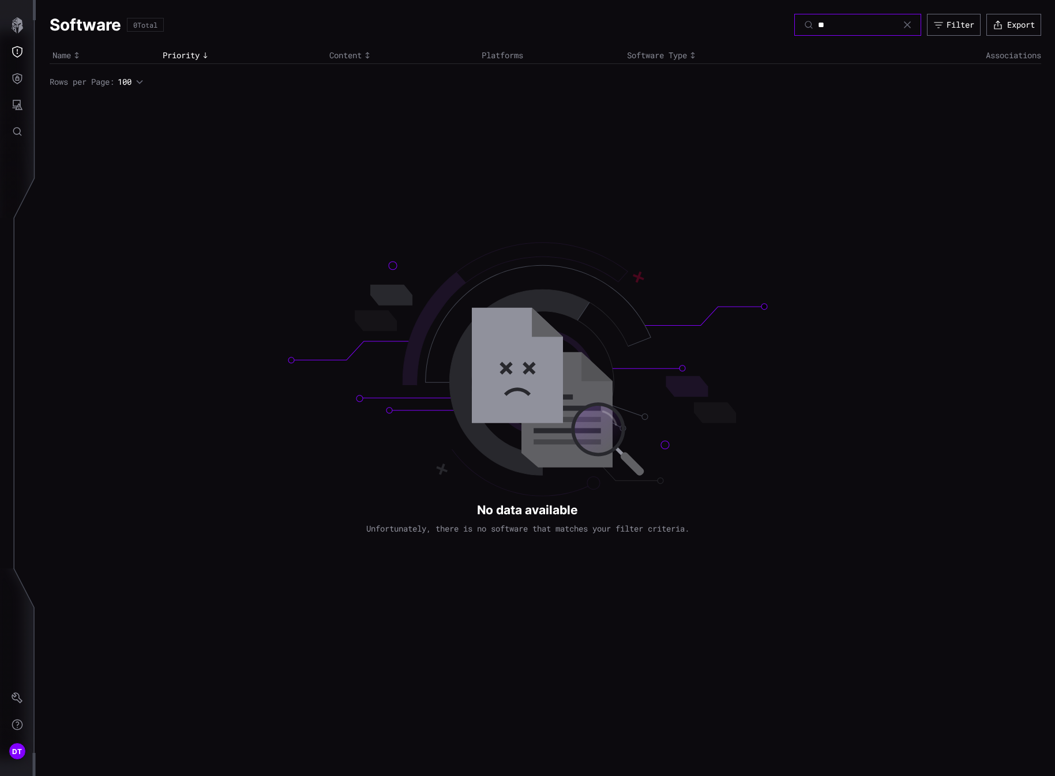
type input "*"
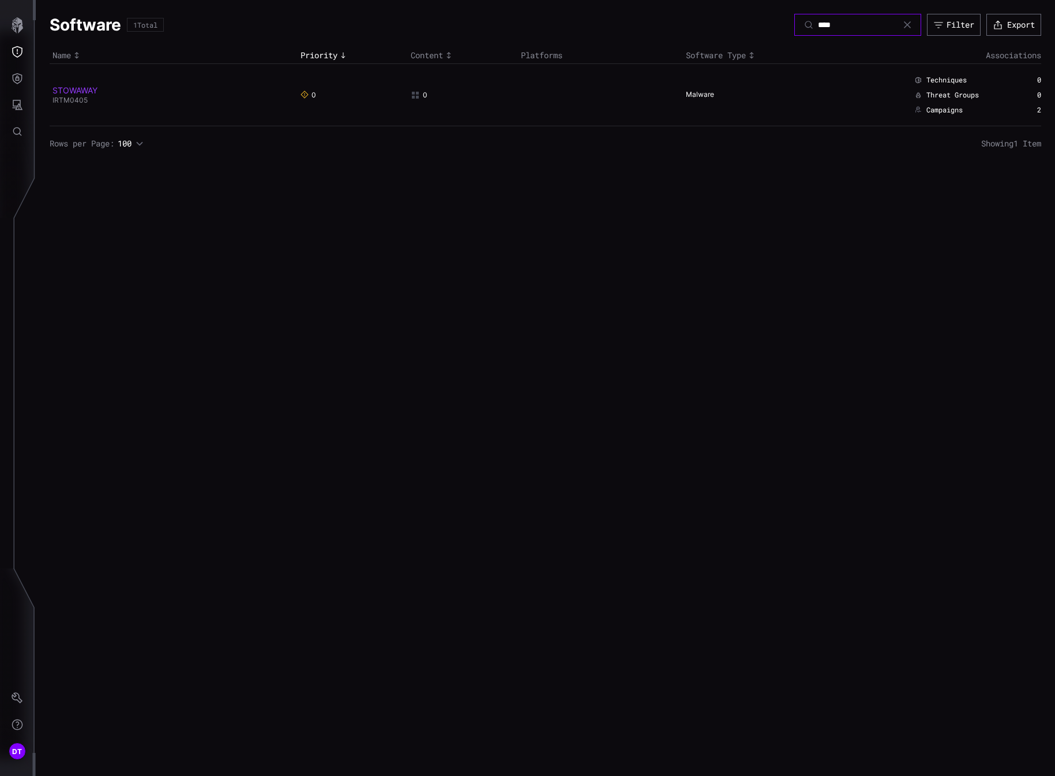
type input "****"
click at [65, 91] on link "STOWAWAY" at bounding box center [74, 90] width 45 height 10
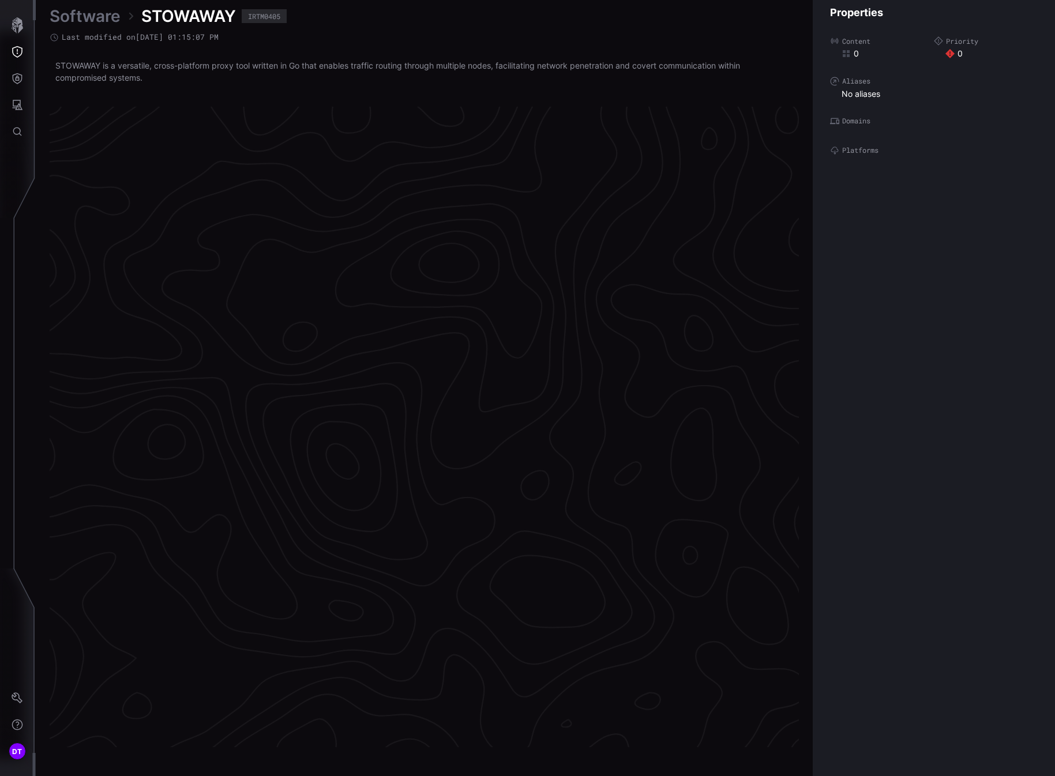
scroll to position [2279, 495]
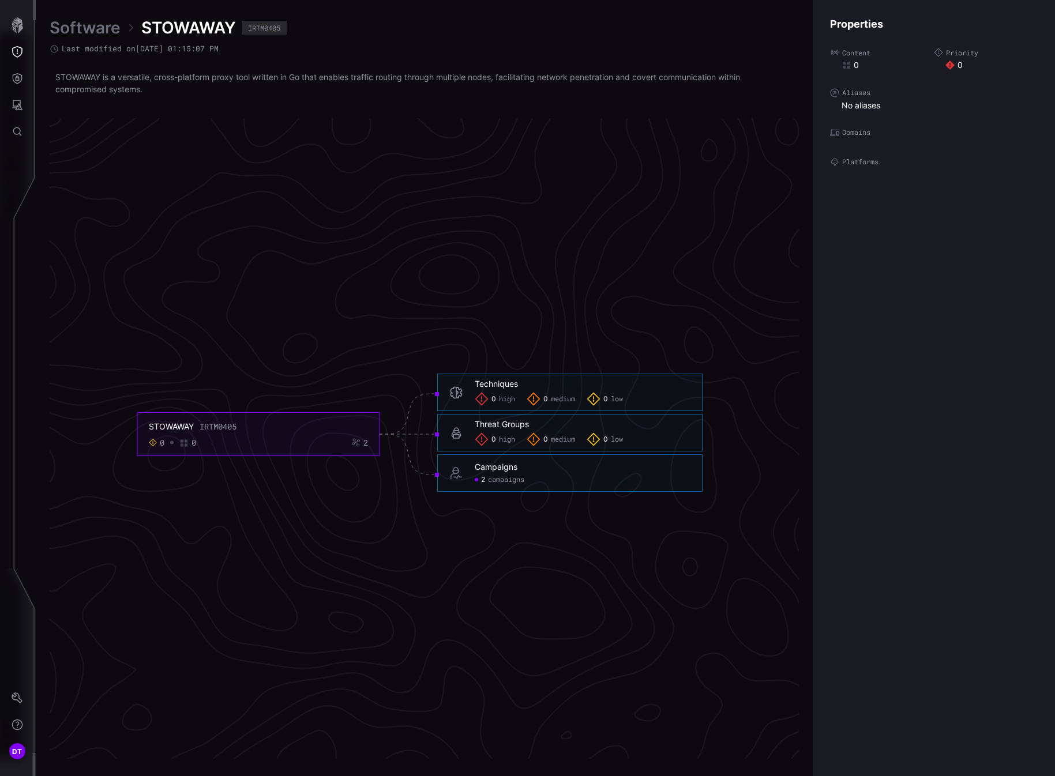
click at [495, 480] on span "campaigns" at bounding box center [506, 480] width 36 height 9
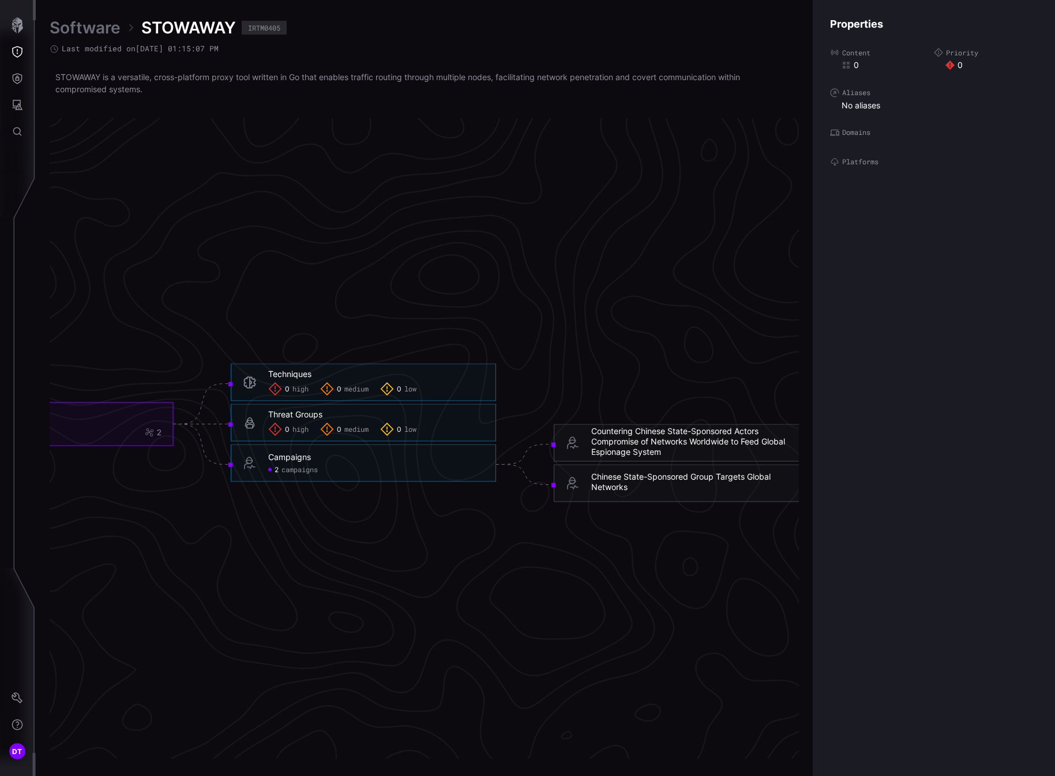
scroll to position [2279, 567]
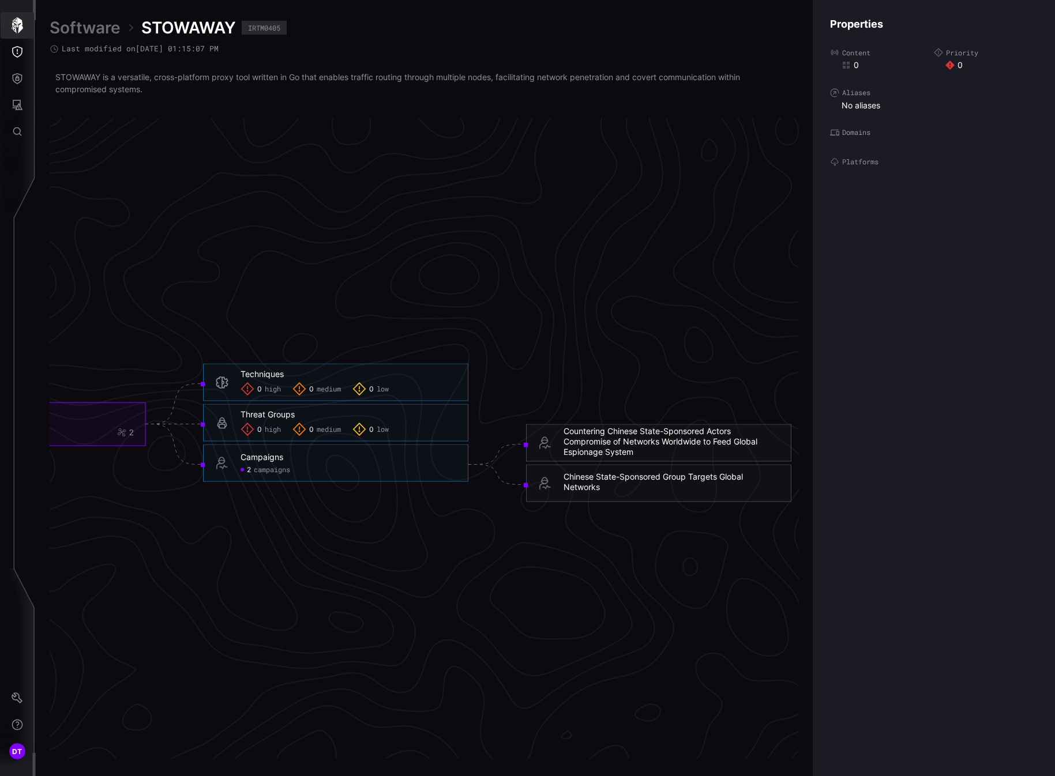
click at [17, 27] on icon "button" at bounding box center [18, 25] width 12 height 16
